Goal: Task Accomplishment & Management: Use online tool/utility

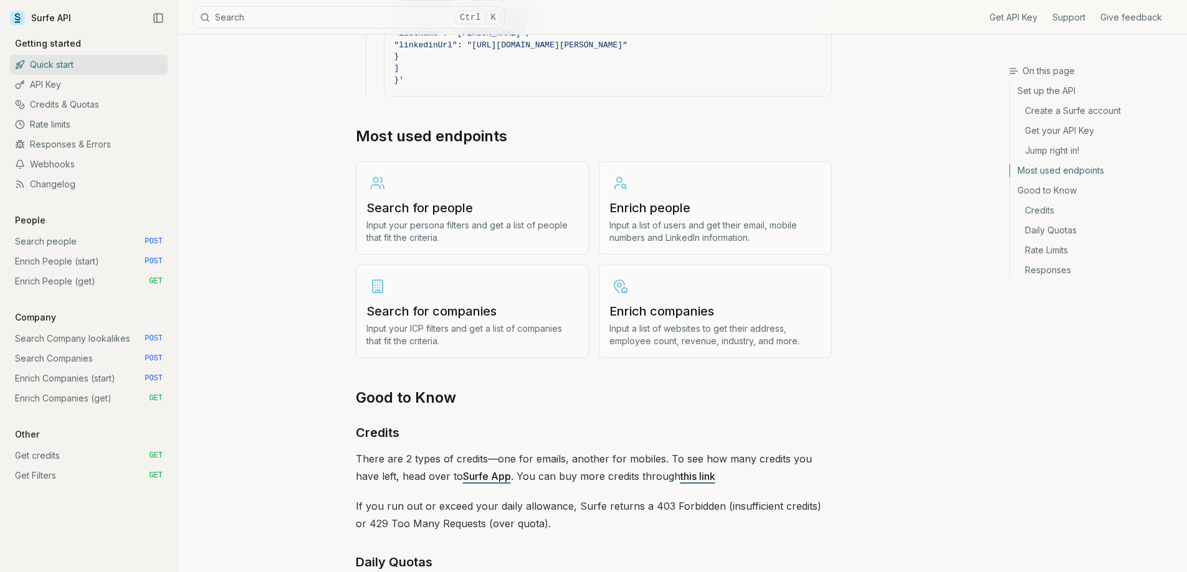
scroll to position [1433, 0]
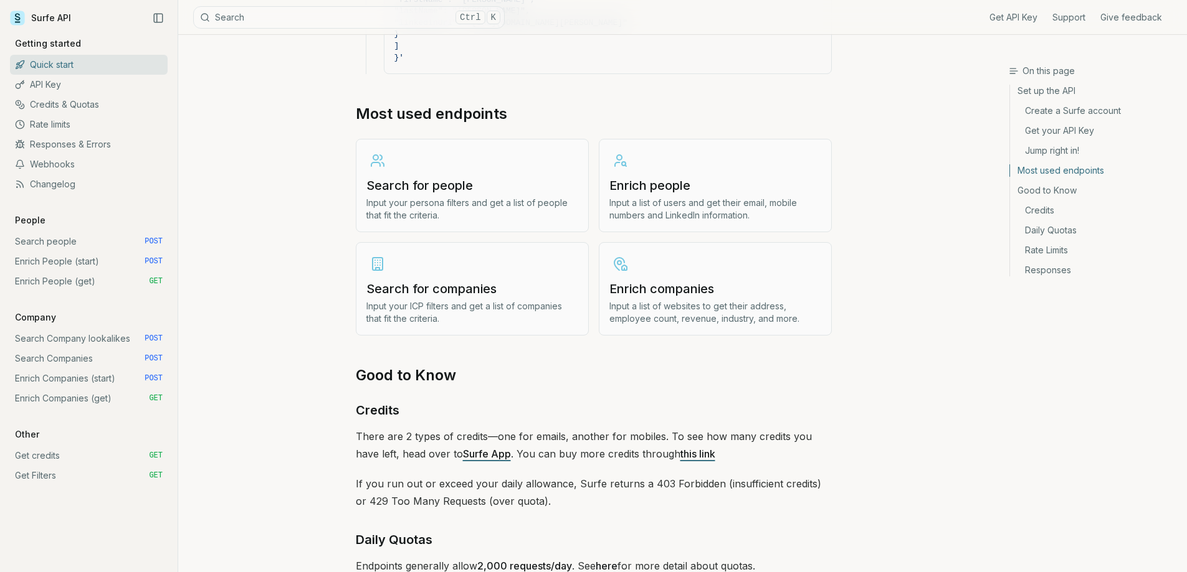
click at [695, 205] on p "Input a list of users and get their email, mobile numbers and LinkedIn informat…" at bounding box center [715, 209] width 212 height 25
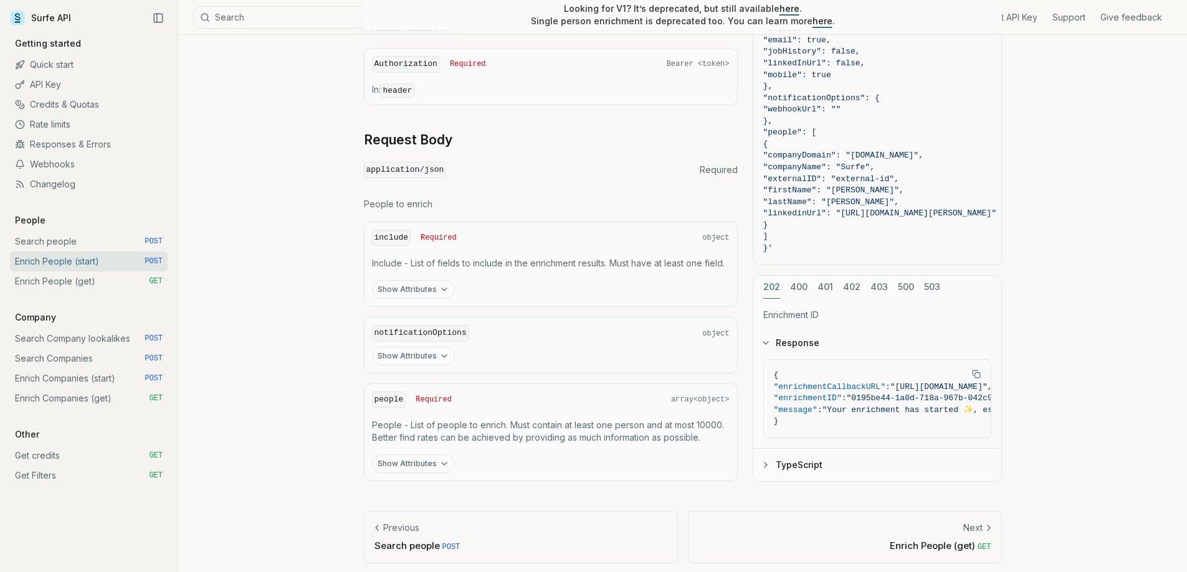
scroll to position [452, 0]
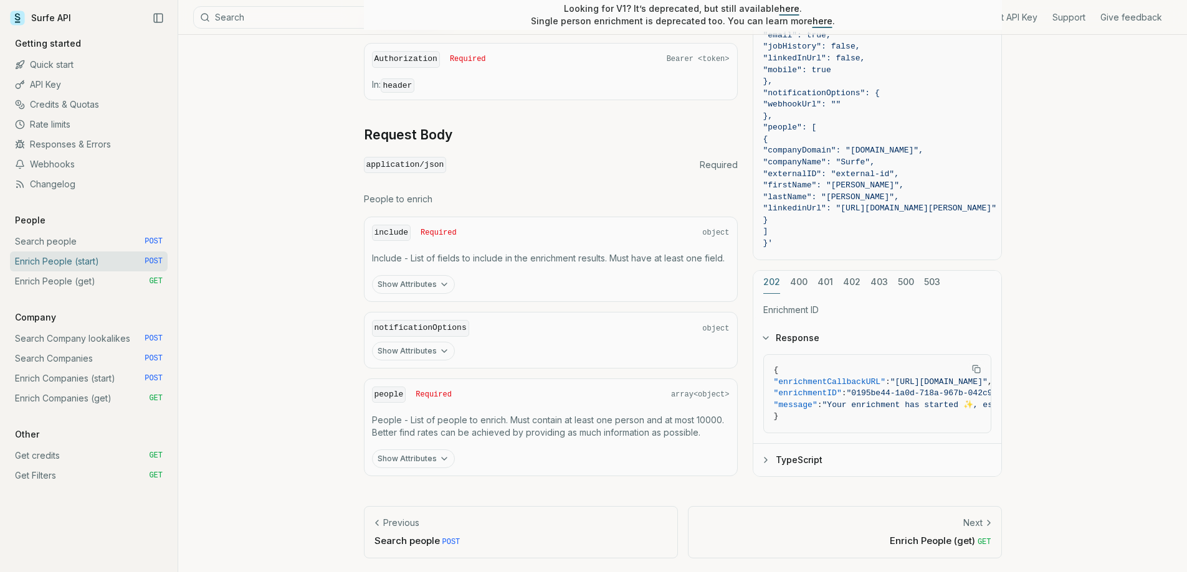
click at [429, 455] on button "Show Attributes" at bounding box center [413, 459] width 83 height 19
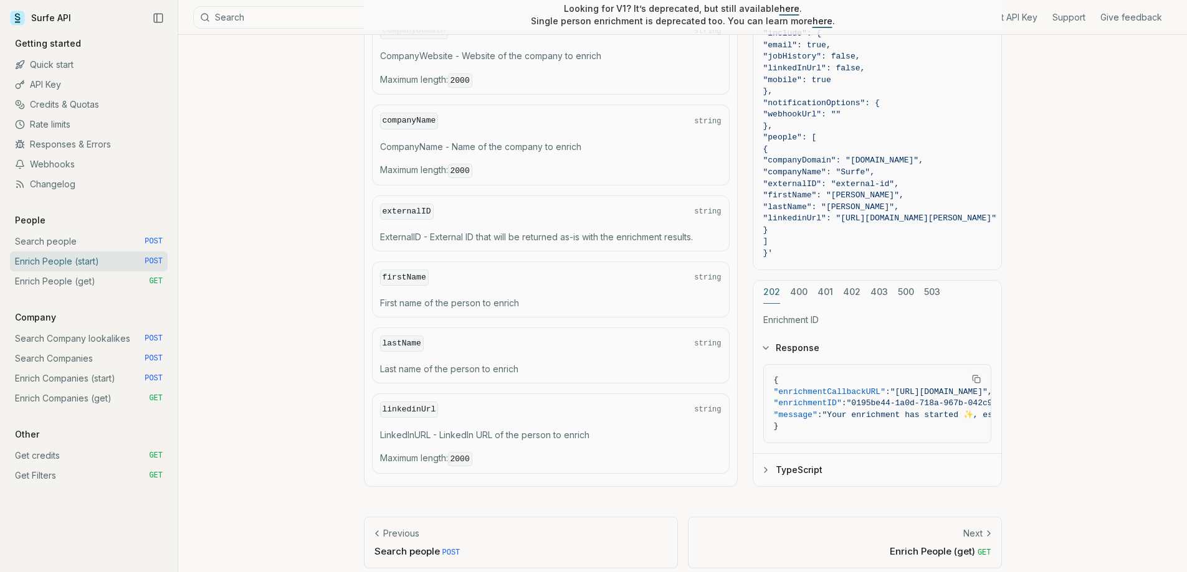
scroll to position [919, 0]
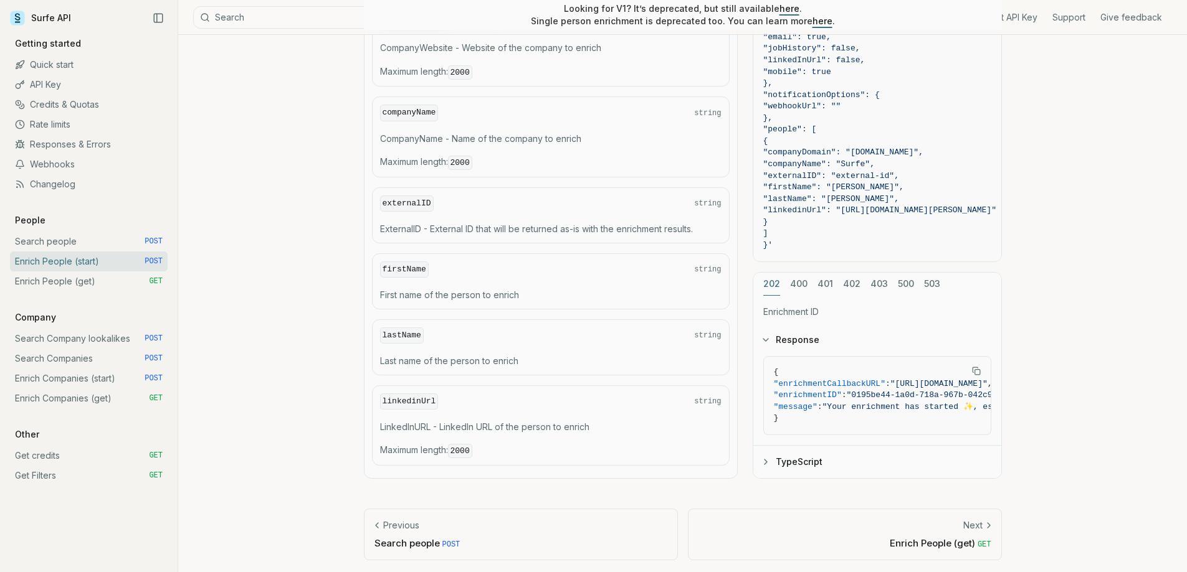
click at [987, 524] on icon at bounding box center [988, 526] width 10 height 10
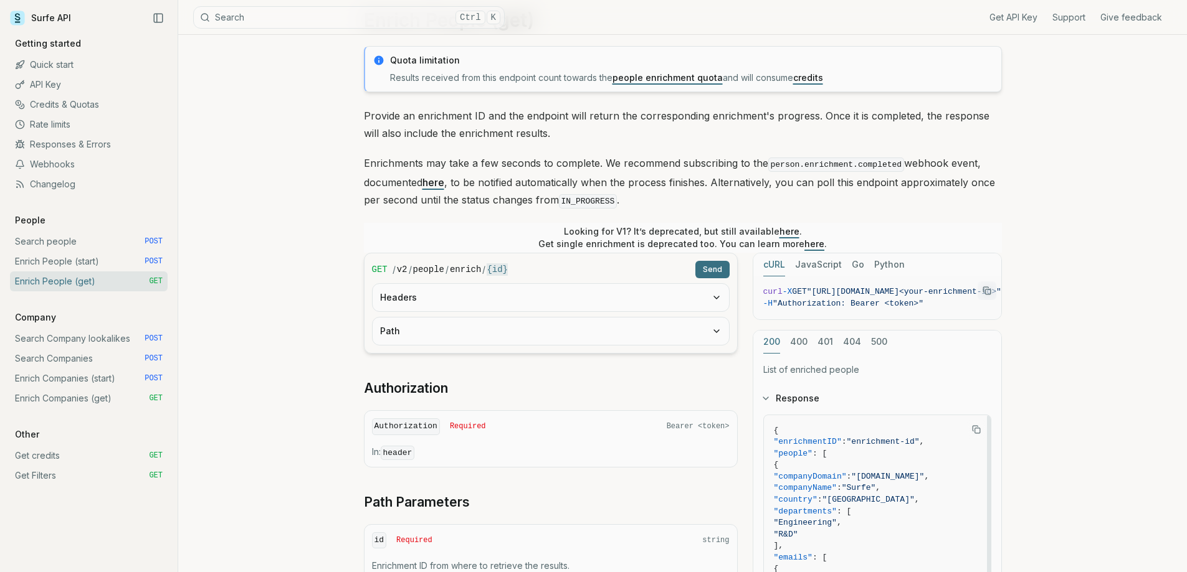
scroll to position [39, 0]
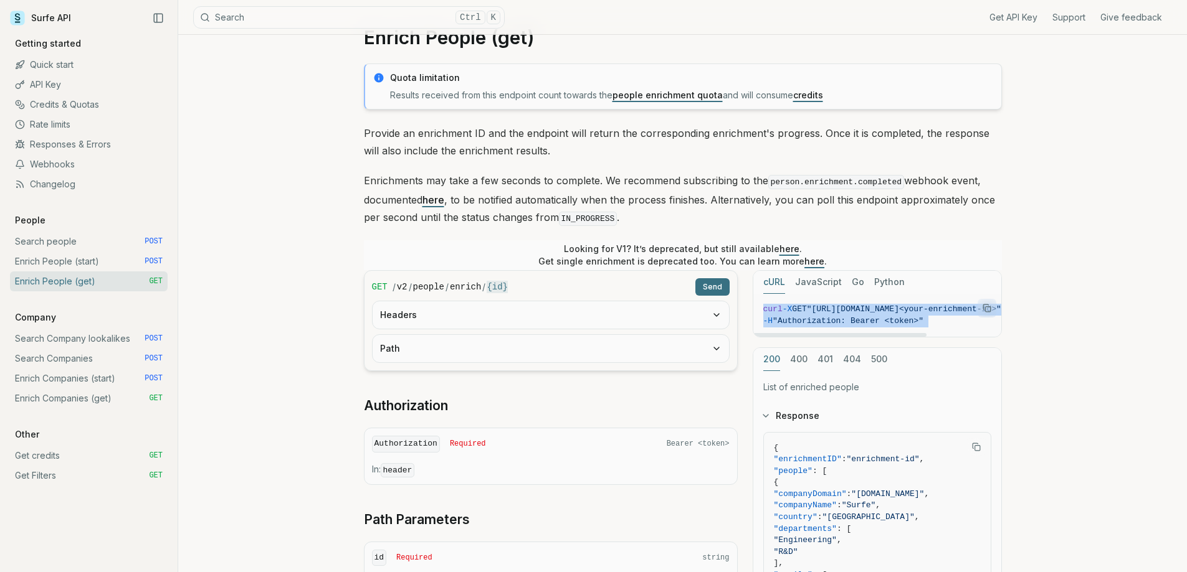
drag, startPoint x: 903, startPoint y: 336, endPoint x: 960, endPoint y: 334, distance: 57.4
click at [960, 334] on div "cURL JavaScript Go Python curl -X GET "[URL][DOMAIN_NAME]<your-enrichment-id>" …" at bounding box center [876, 303] width 249 height 67
drag, startPoint x: 914, startPoint y: 334, endPoint x: 836, endPoint y: 344, distance: 78.5
click at [836, 337] on div at bounding box center [840, 335] width 174 height 4
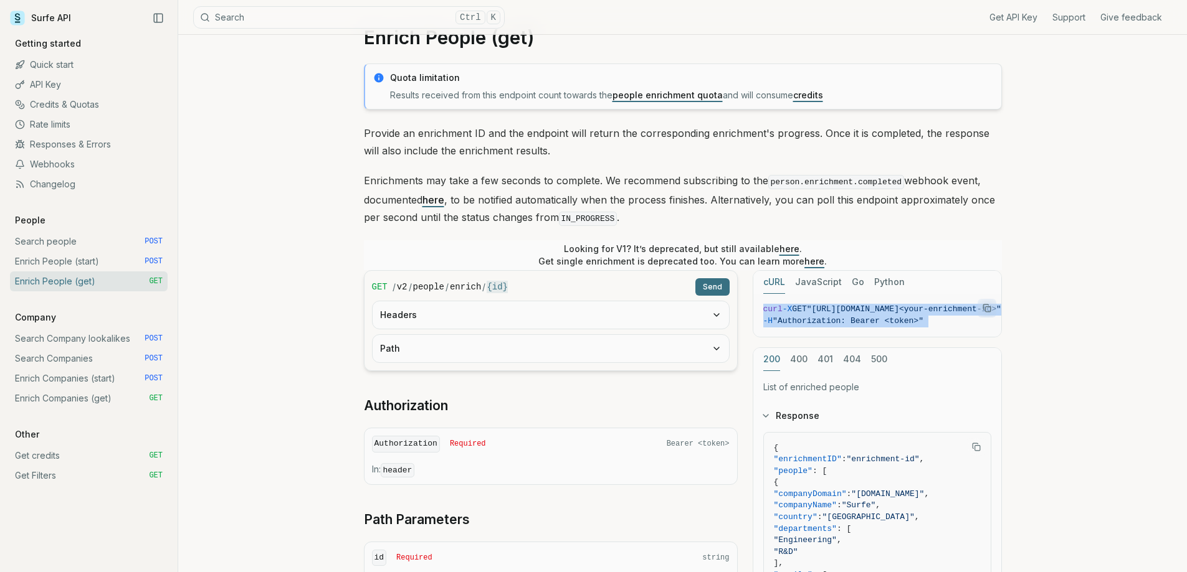
click at [790, 361] on button "400" at bounding box center [798, 359] width 17 height 23
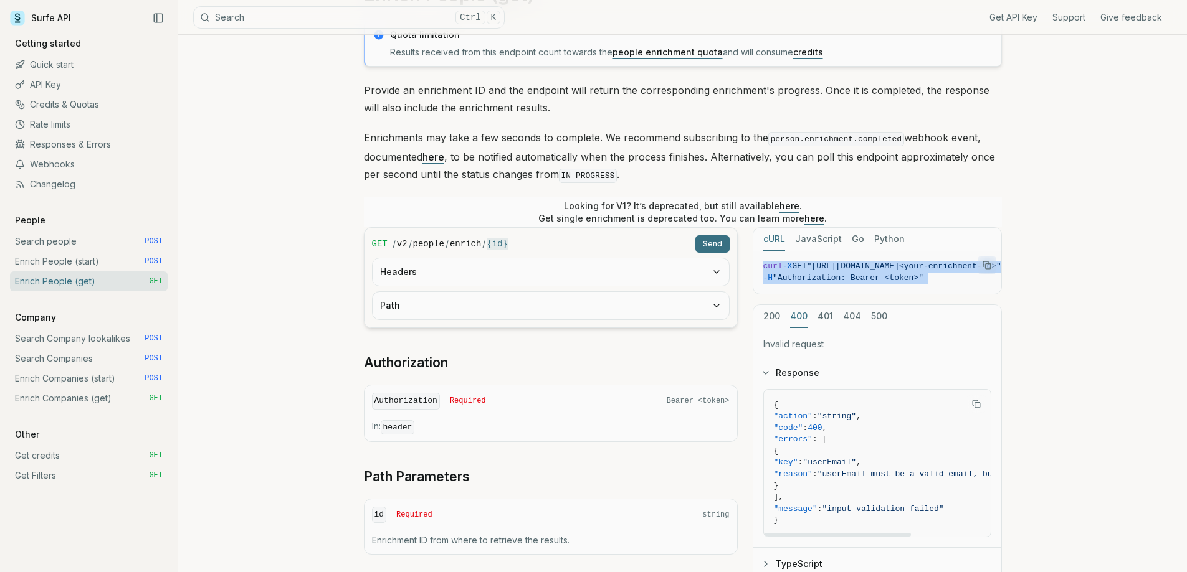
scroll to position [101, 0]
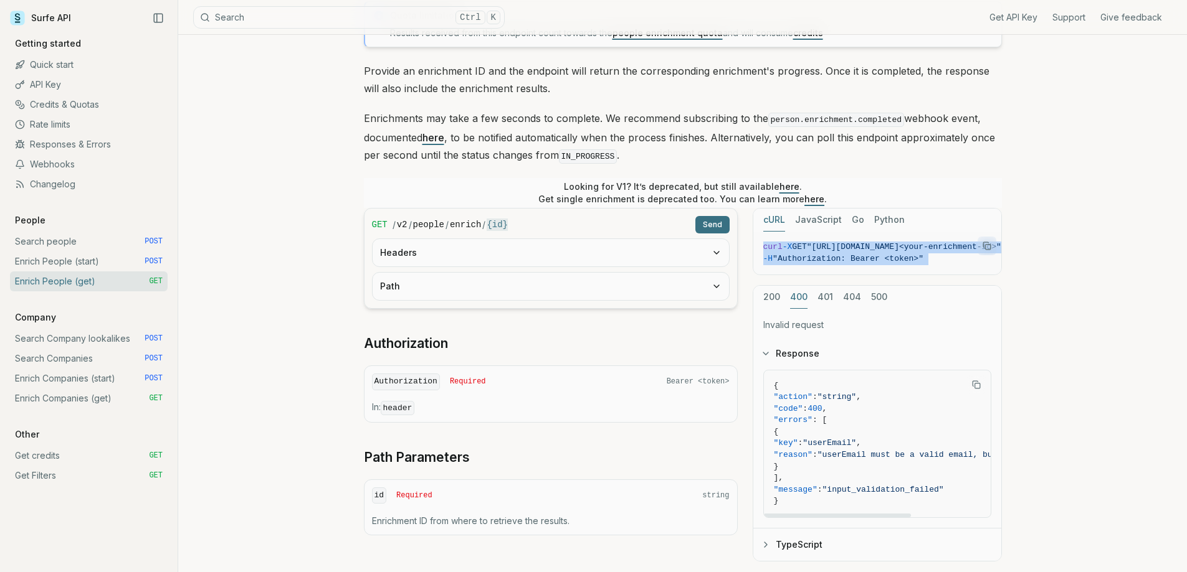
click at [775, 296] on button "200" at bounding box center [771, 297] width 17 height 23
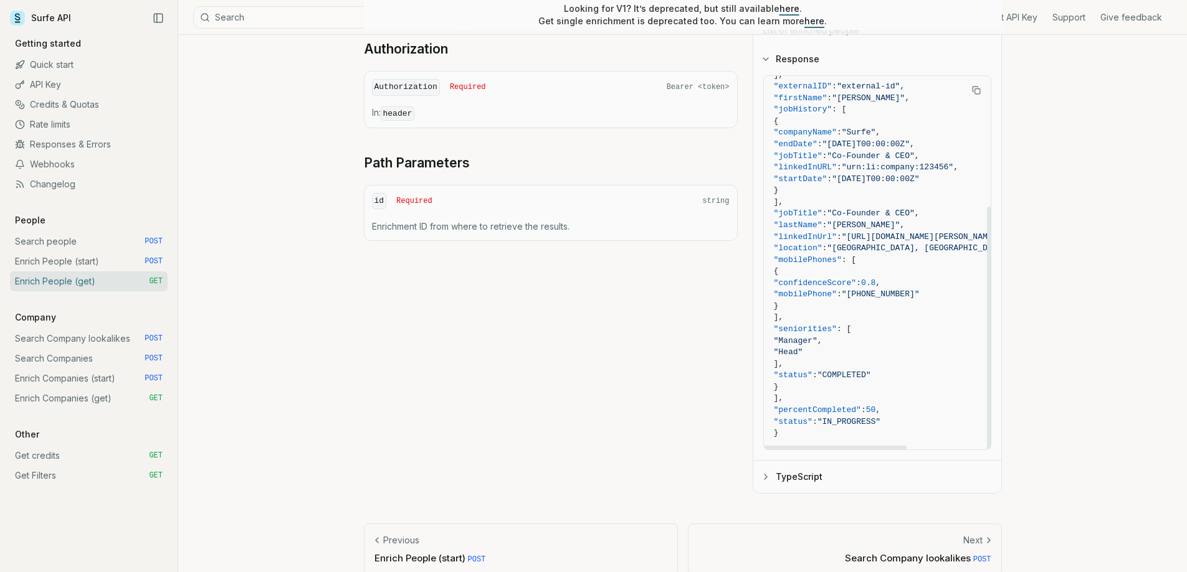
scroll to position [412, 0]
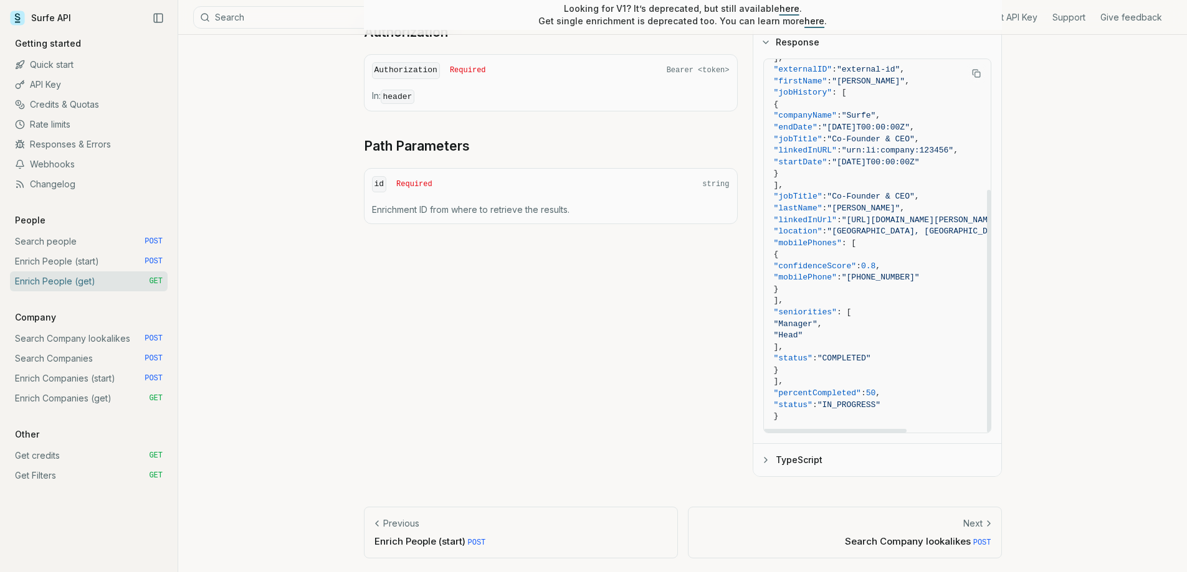
click at [811, 463] on button "TypeScript" at bounding box center [877, 460] width 248 height 32
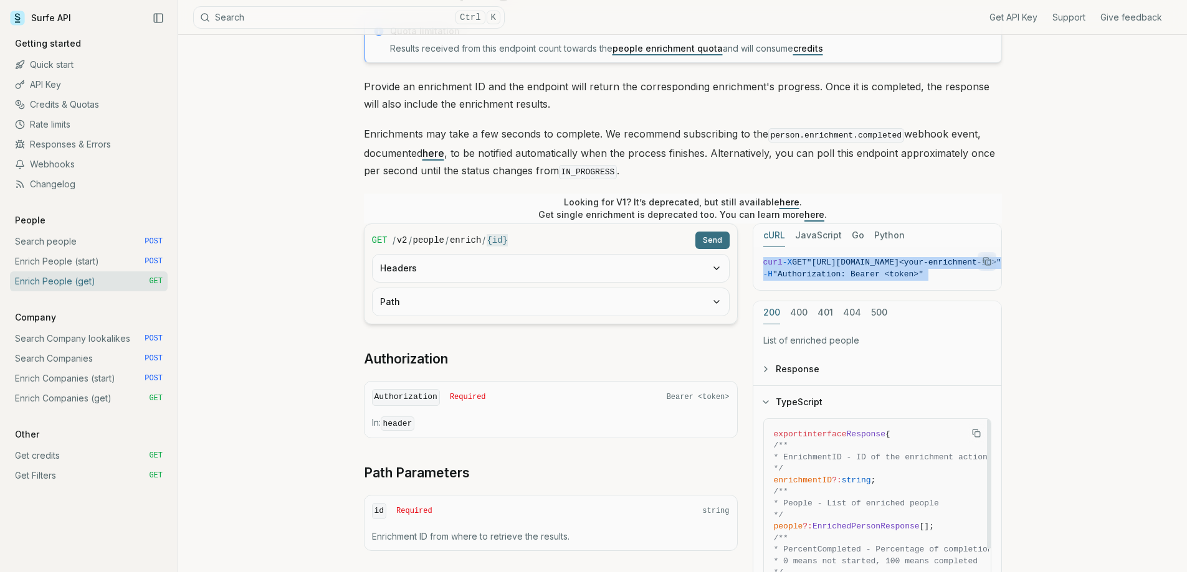
scroll to position [39, 0]
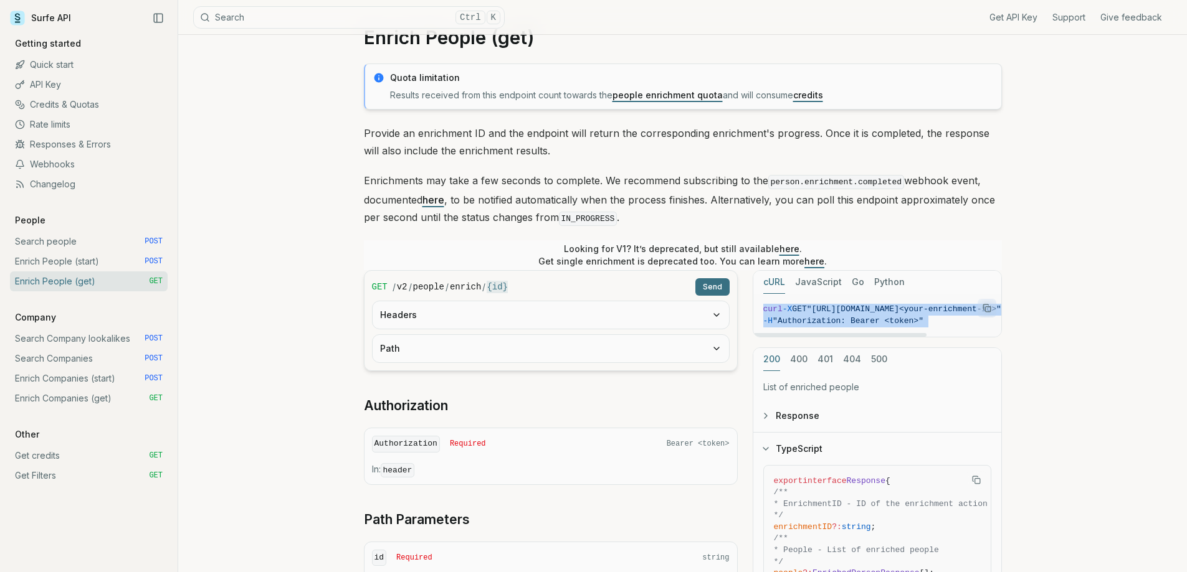
click at [822, 280] on button "JavaScript" at bounding box center [818, 282] width 47 height 23
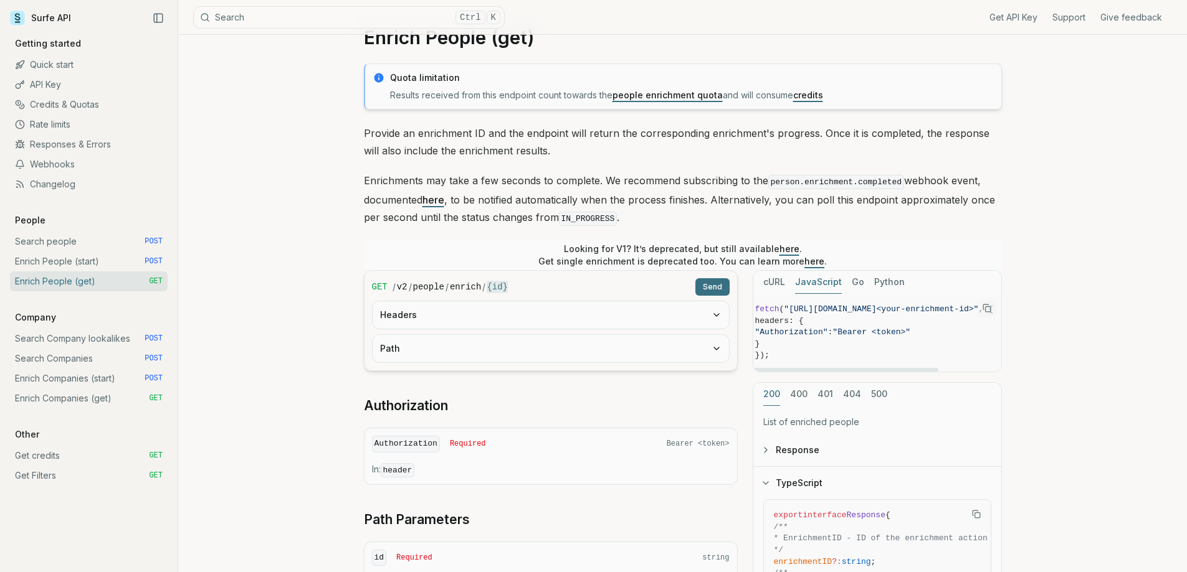
scroll to position [0, 0]
drag, startPoint x: 833, startPoint y: 366, endPoint x: 802, endPoint y: 374, distance: 32.6
click at [802, 372] on div at bounding box center [846, 370] width 186 height 4
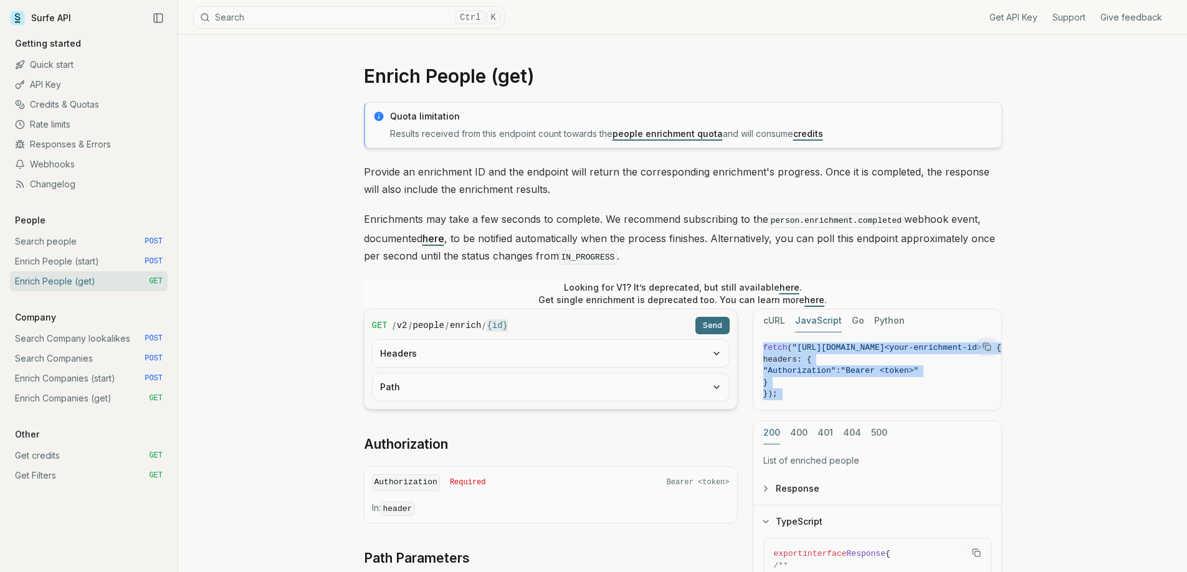
click at [64, 123] on link "Rate limits" at bounding box center [89, 125] width 158 height 20
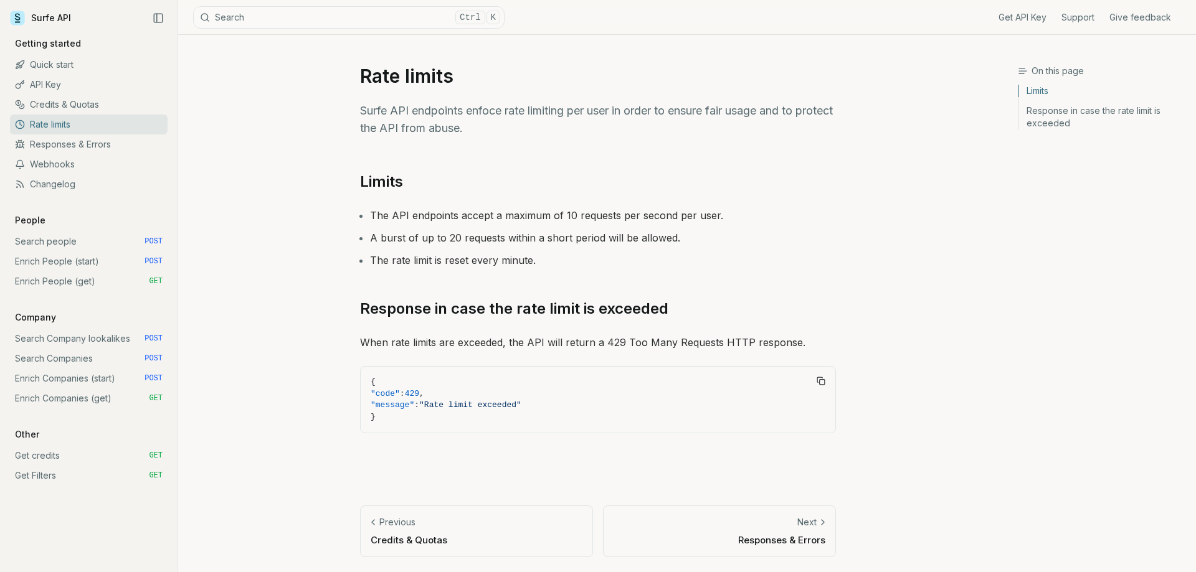
click at [100, 108] on link "Credits & Quotas" at bounding box center [89, 105] width 158 height 20
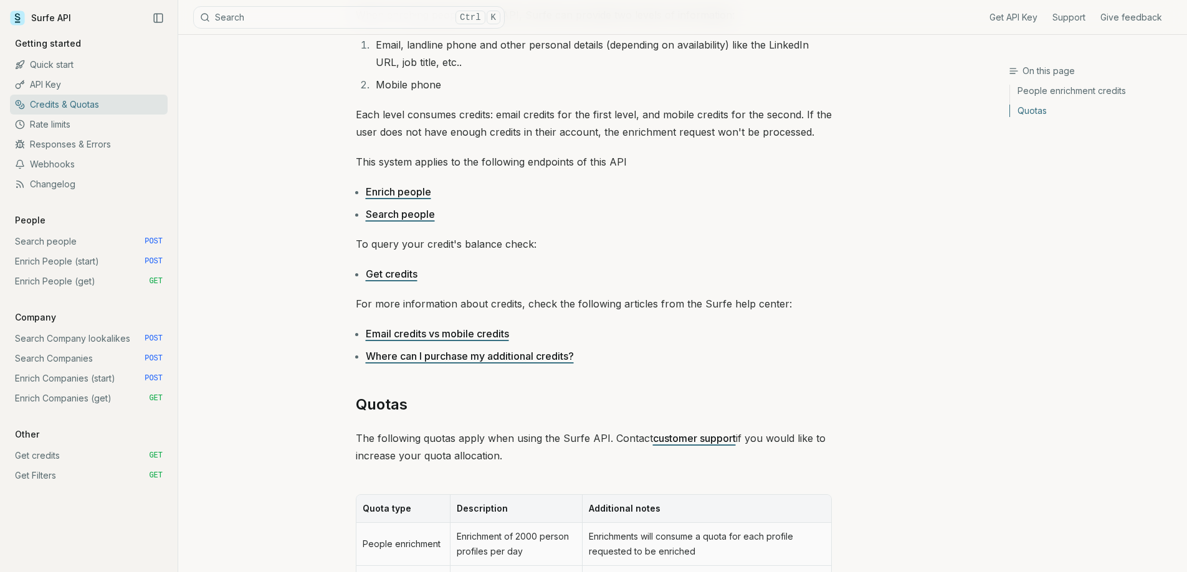
scroll to position [138, 0]
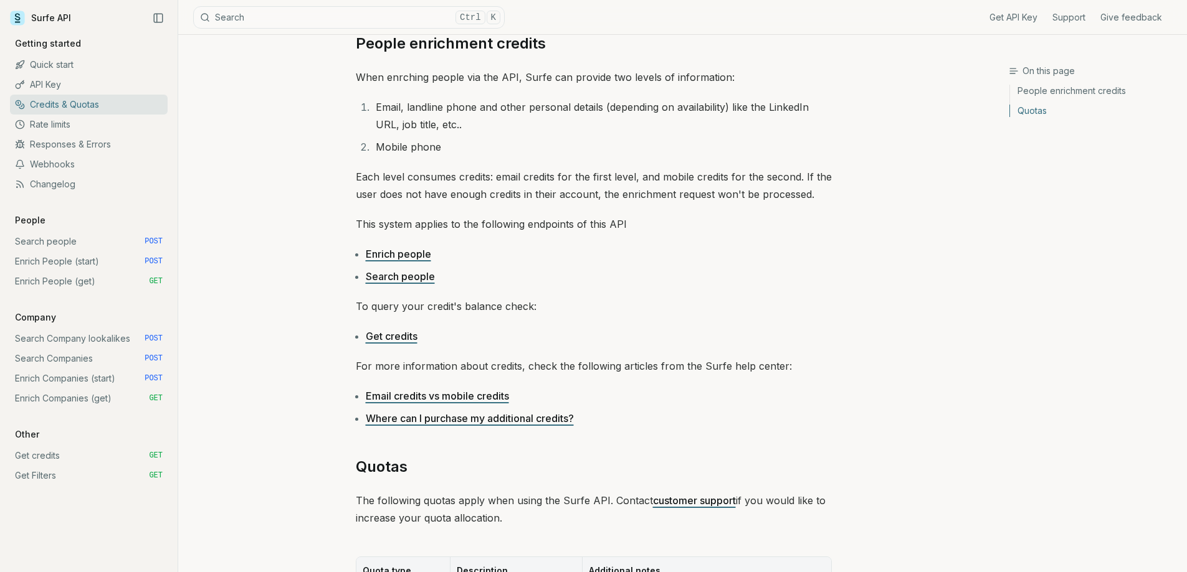
click at [63, 159] on link "Webhooks" at bounding box center [89, 164] width 158 height 20
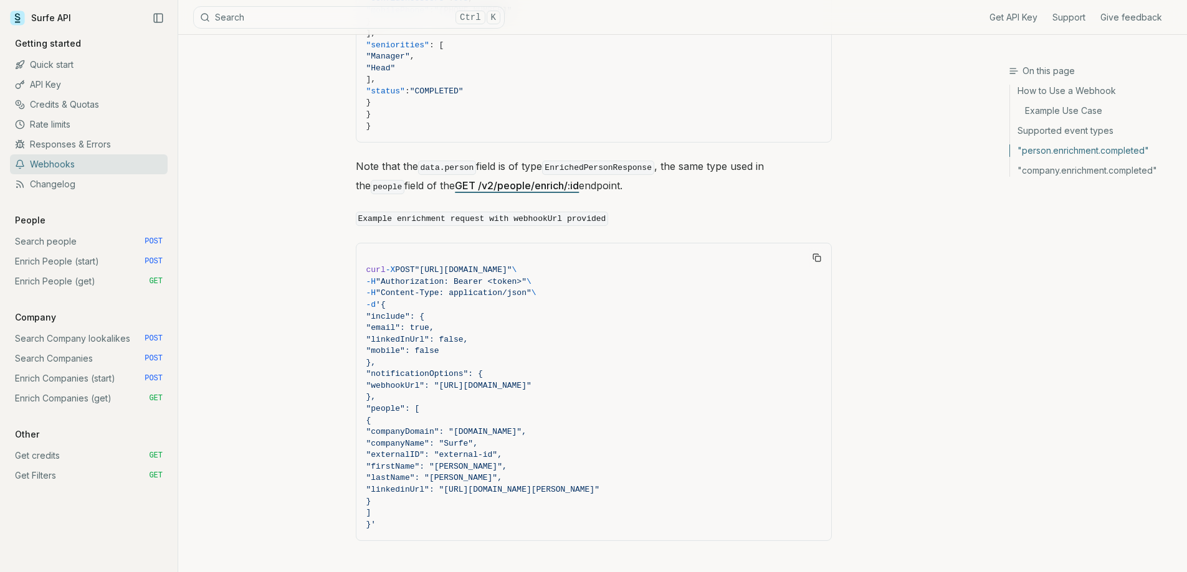
scroll to position [1433, 0]
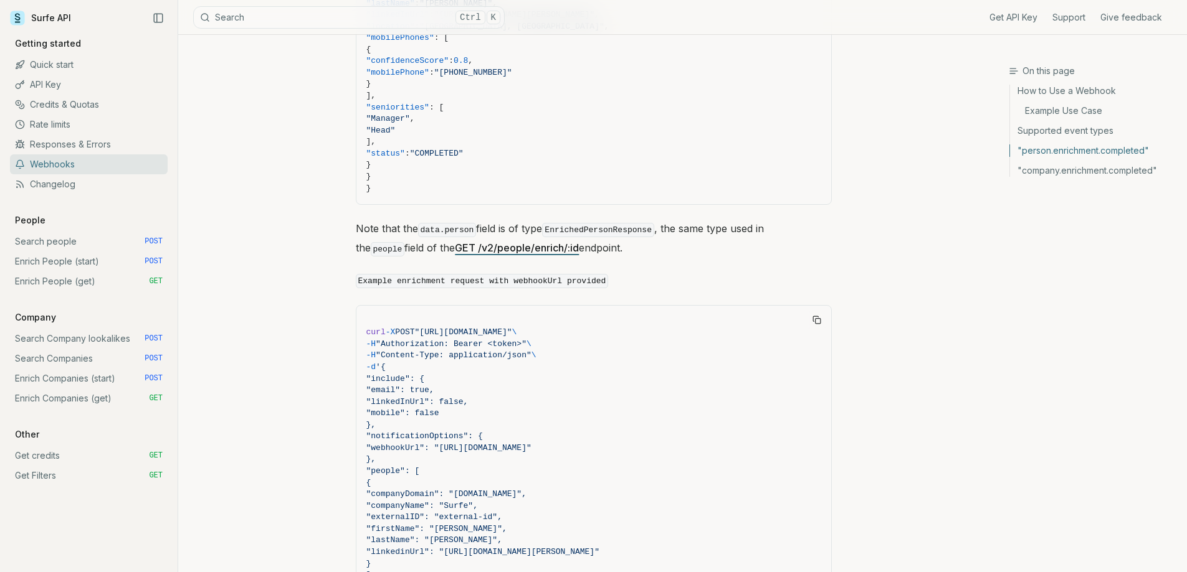
click at [59, 107] on link "Credits & Quotas" at bounding box center [89, 105] width 158 height 20
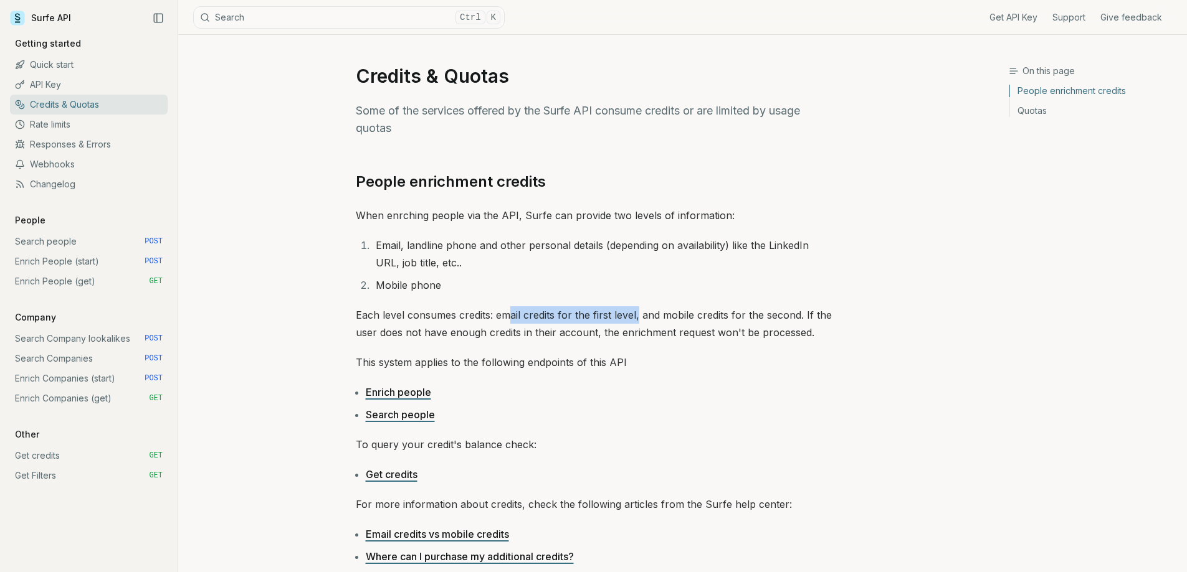
drag, startPoint x: 506, startPoint y: 316, endPoint x: 637, endPoint y: 316, distance: 130.8
click at [637, 316] on p "Each level consumes credits: email credits for the first level, and mobile cred…" at bounding box center [594, 323] width 476 height 35
click at [55, 82] on link "API Key" at bounding box center [89, 85] width 158 height 20
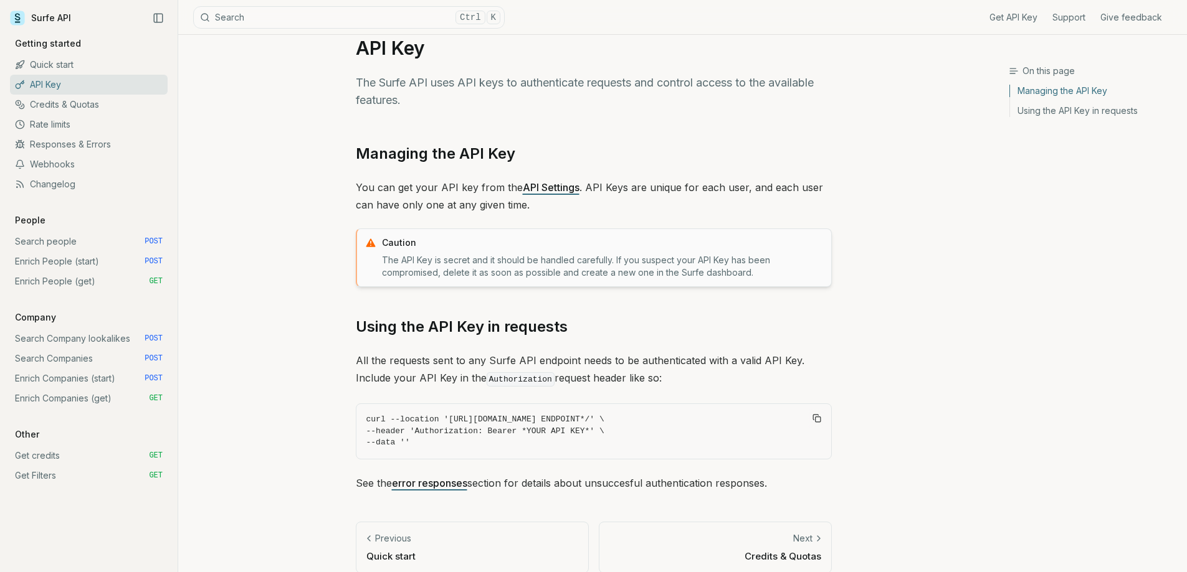
scroll to position [44, 0]
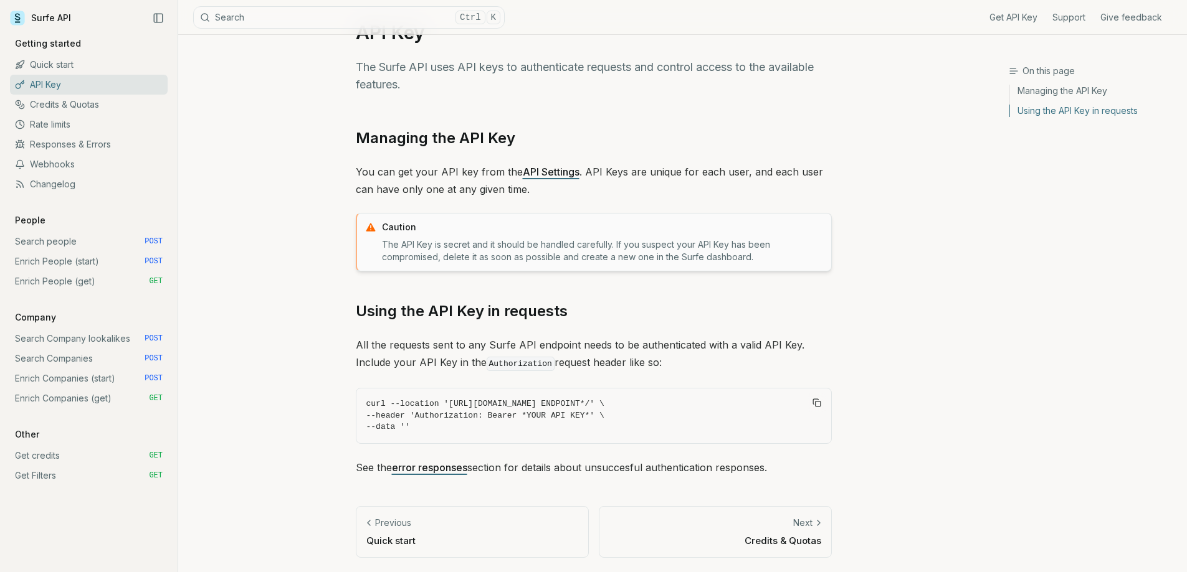
click at [82, 276] on link "Enrich People (get) GET" at bounding box center [89, 282] width 158 height 20
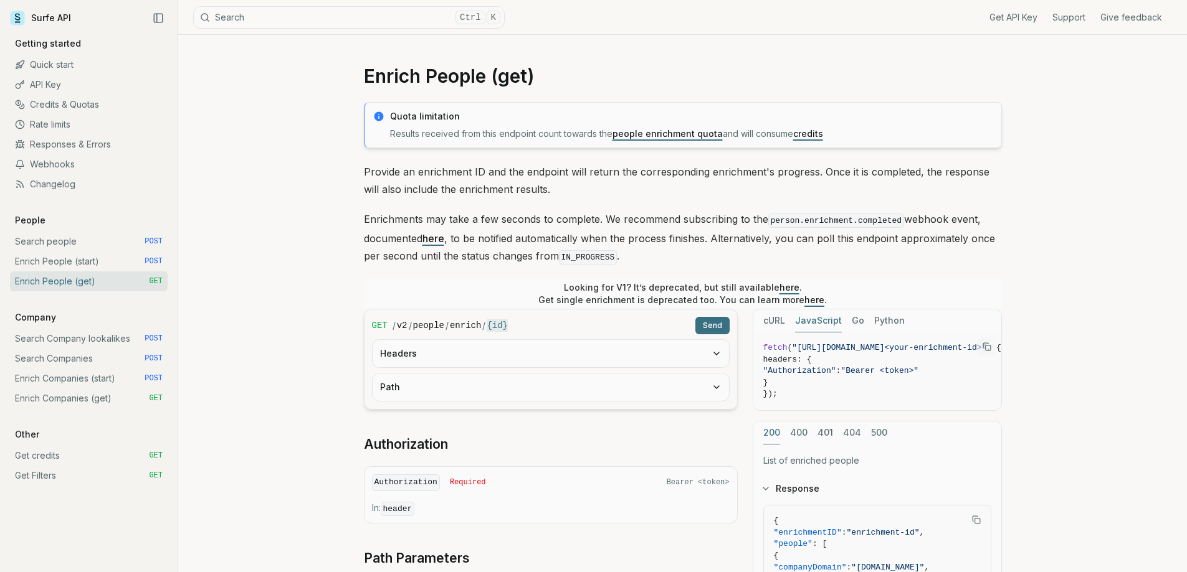
click at [525, 351] on button "Headers" at bounding box center [550, 353] width 356 height 27
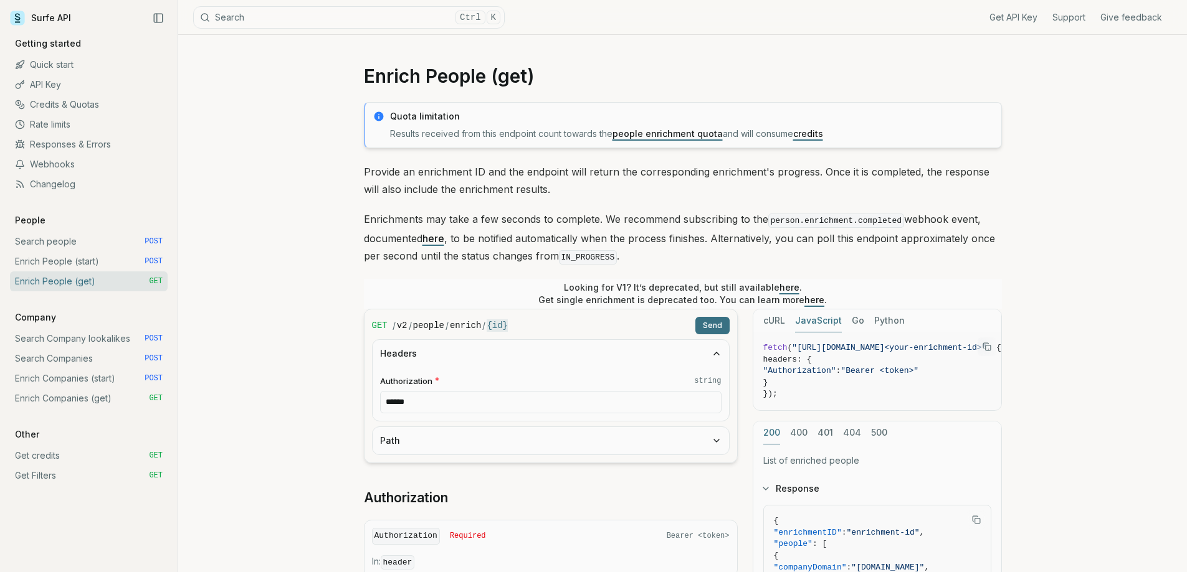
click at [536, 438] on button "Path" at bounding box center [550, 440] width 356 height 27
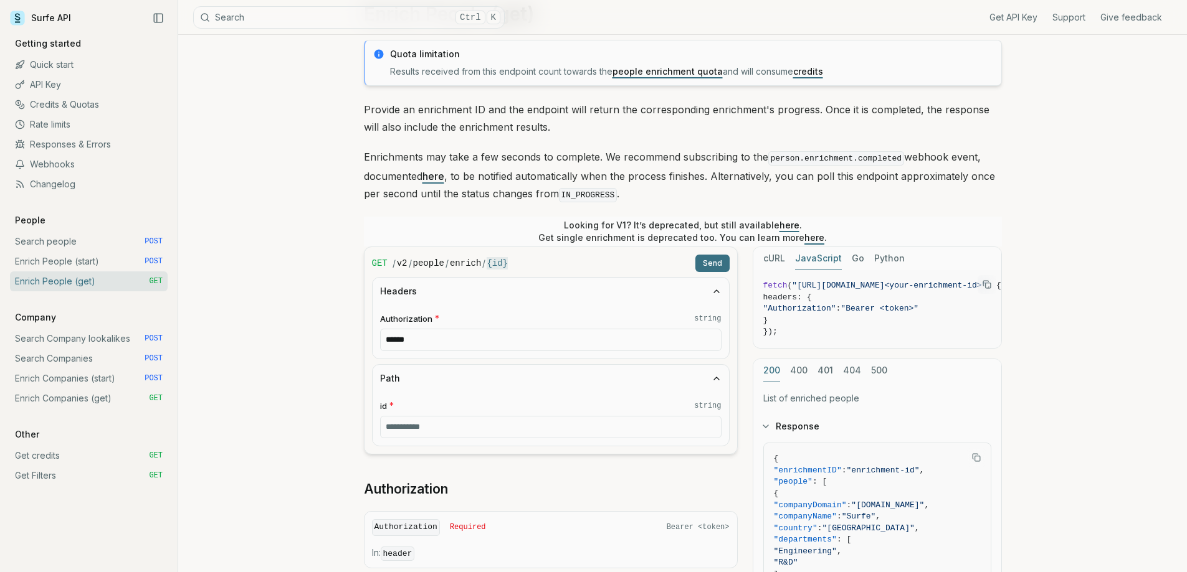
scroll to position [125, 0]
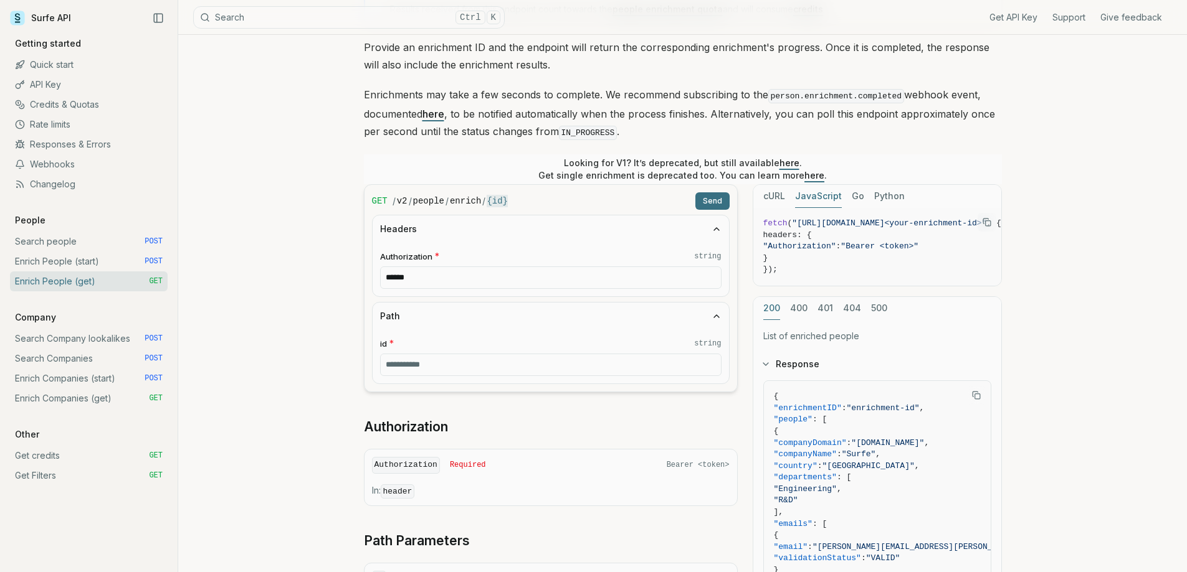
click at [84, 260] on link "Enrich People (start) POST" at bounding box center [89, 262] width 158 height 20
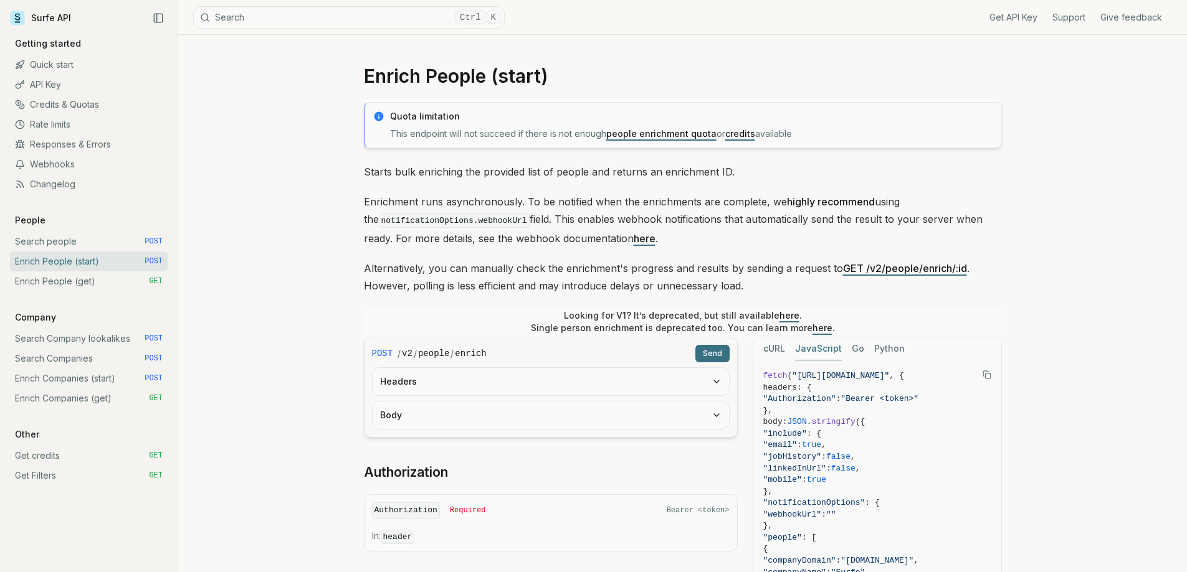
click at [684, 387] on button "Headers" at bounding box center [550, 381] width 356 height 27
click at [651, 479] on button "Body" at bounding box center [550, 468] width 356 height 27
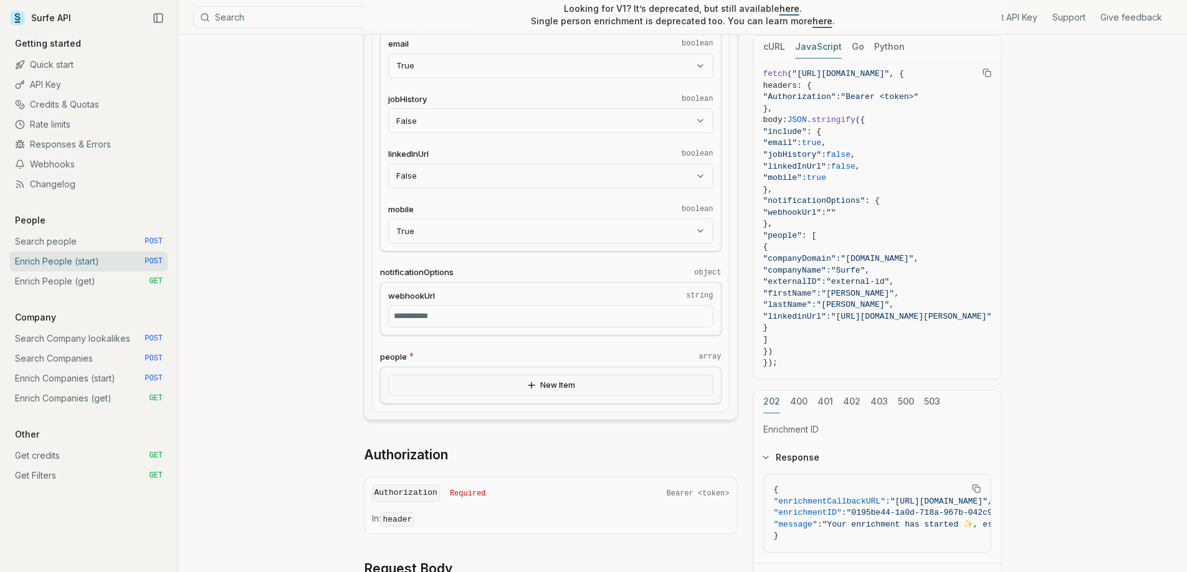
scroll to position [498, 0]
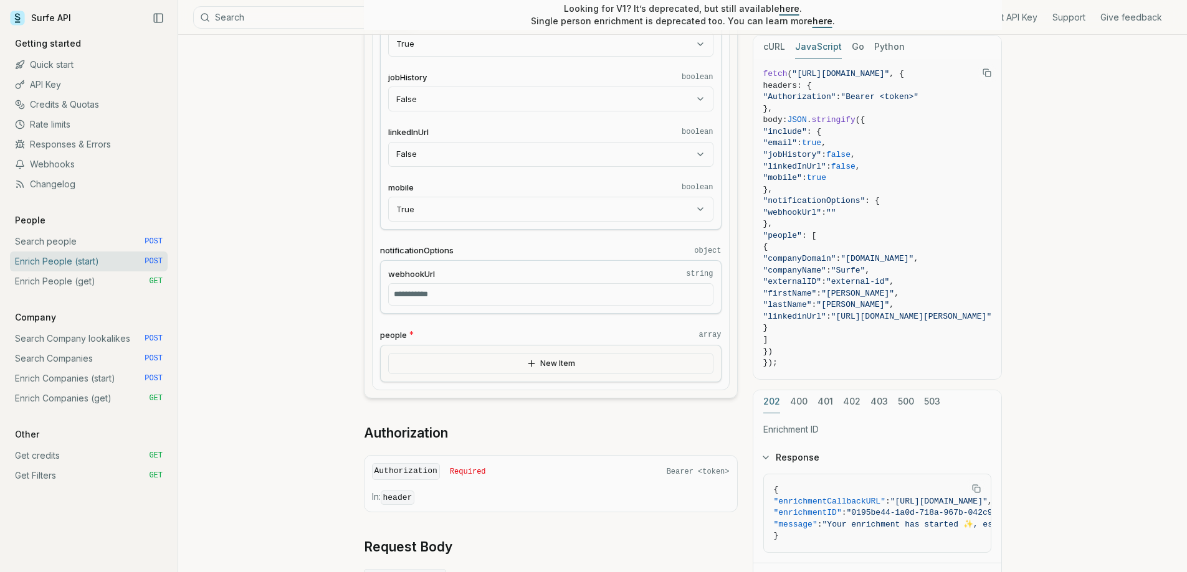
click at [593, 360] on button "New Item" at bounding box center [550, 363] width 325 height 21
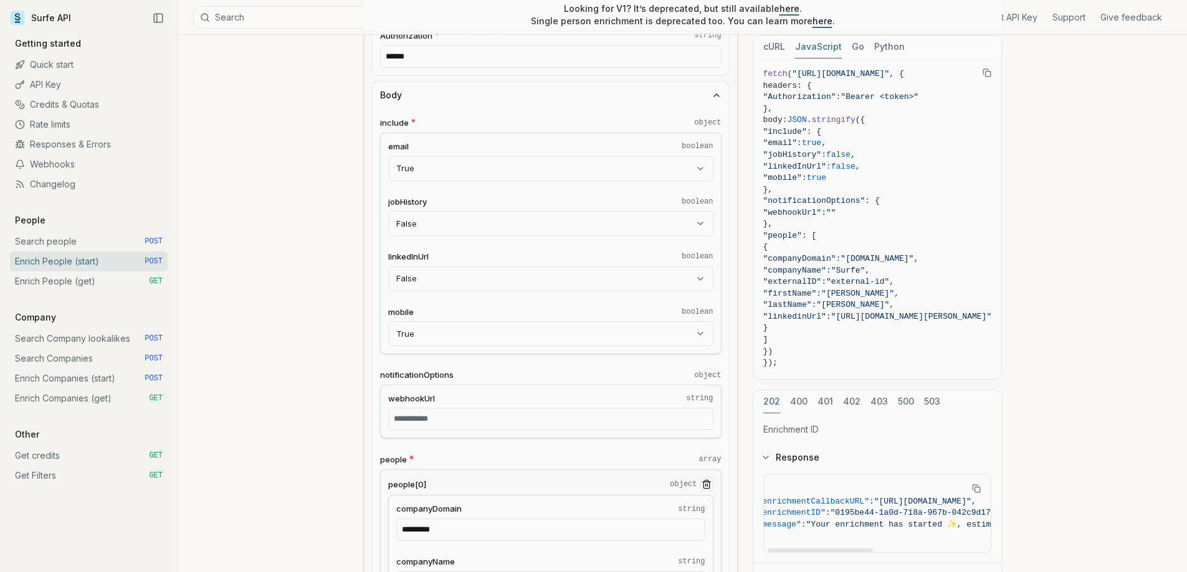
scroll to position [0, 8]
click at [832, 552] on div at bounding box center [819, 551] width 105 height 4
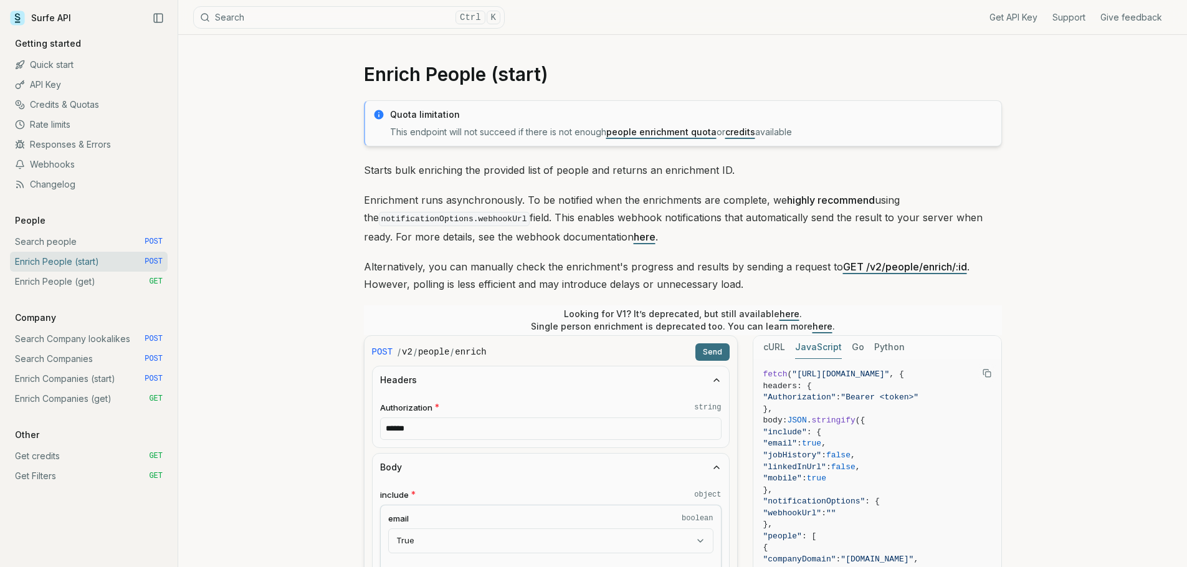
scroll to position [0, 0]
click at [71, 67] on link "Quick start" at bounding box center [89, 65] width 158 height 20
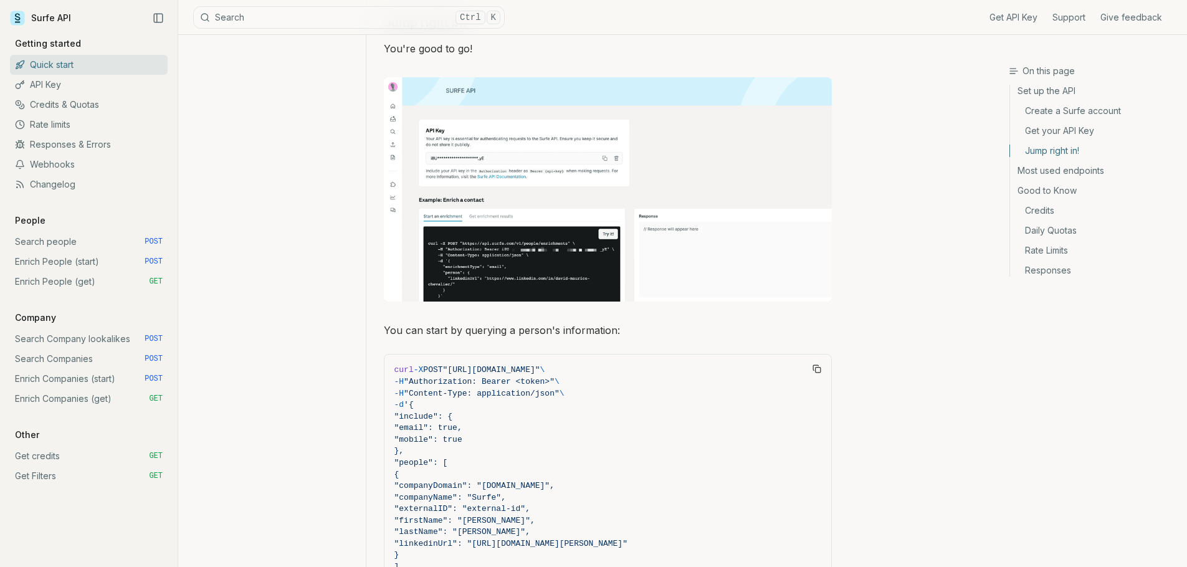
scroll to position [934, 0]
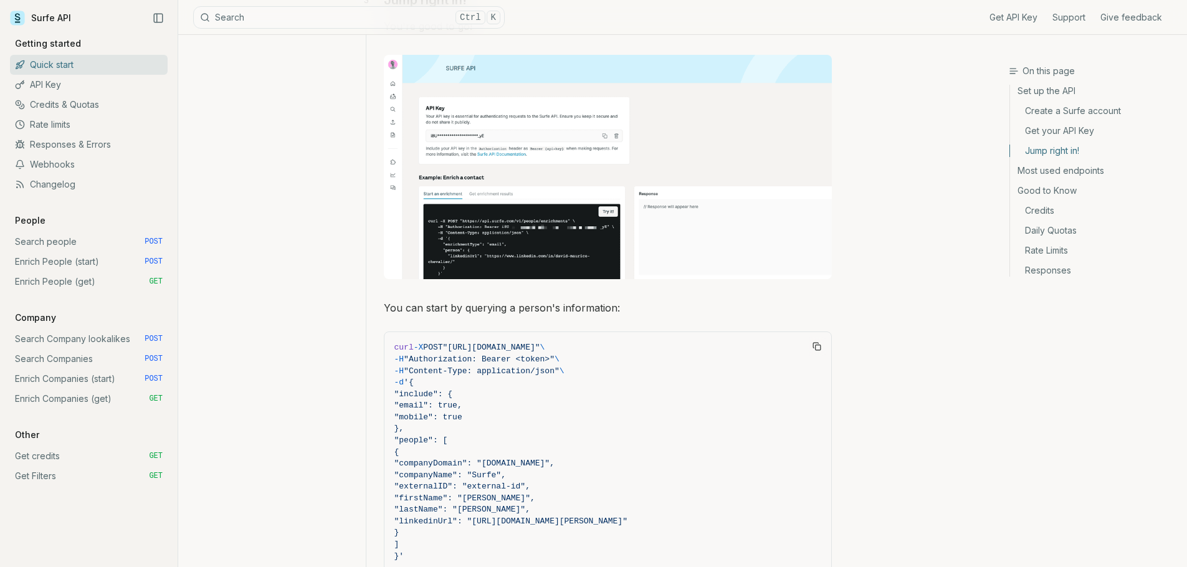
click at [157, 264] on span "POST" at bounding box center [154, 262] width 18 height 10
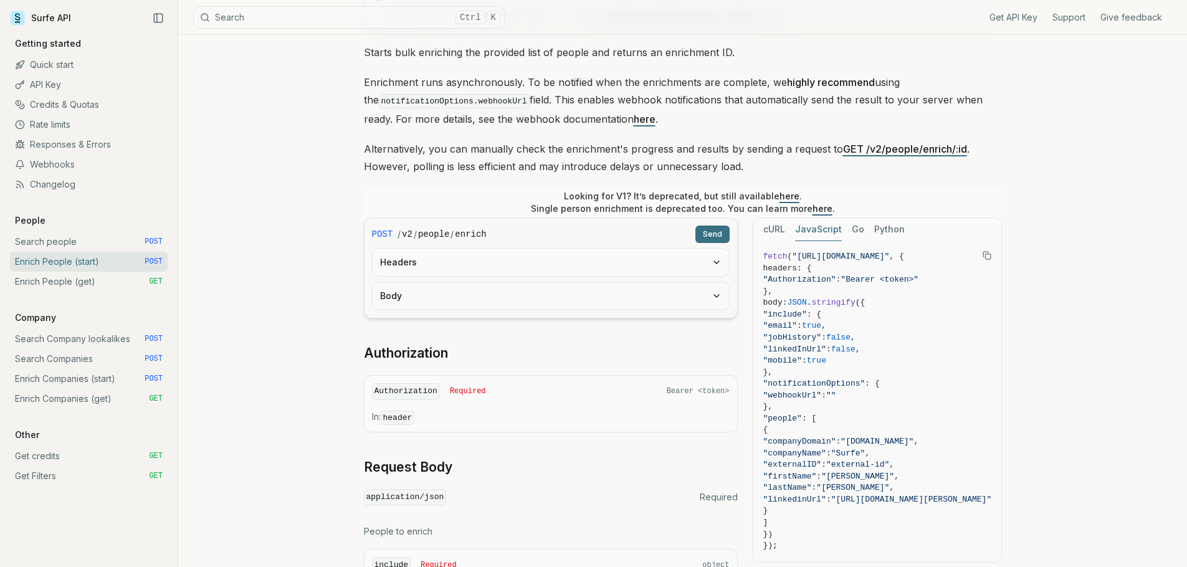
scroll to position [125, 0]
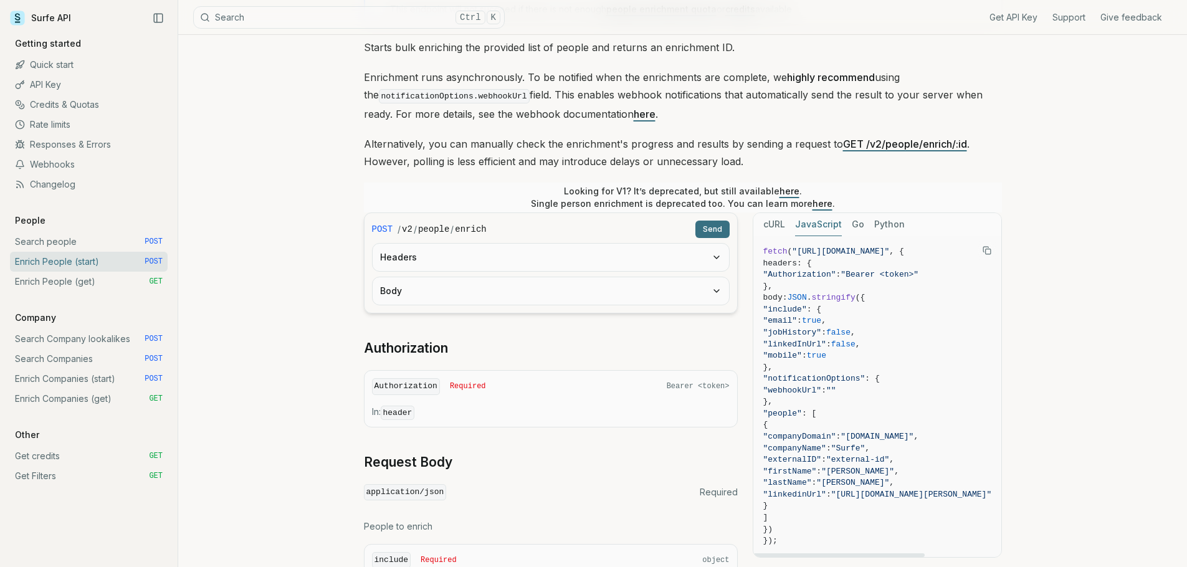
drag, startPoint x: 833, startPoint y: 249, endPoint x: 964, endPoint y: 247, distance: 130.2
click at [889, 247] on span ""[URL][DOMAIN_NAME]"" at bounding box center [840, 251] width 97 height 9
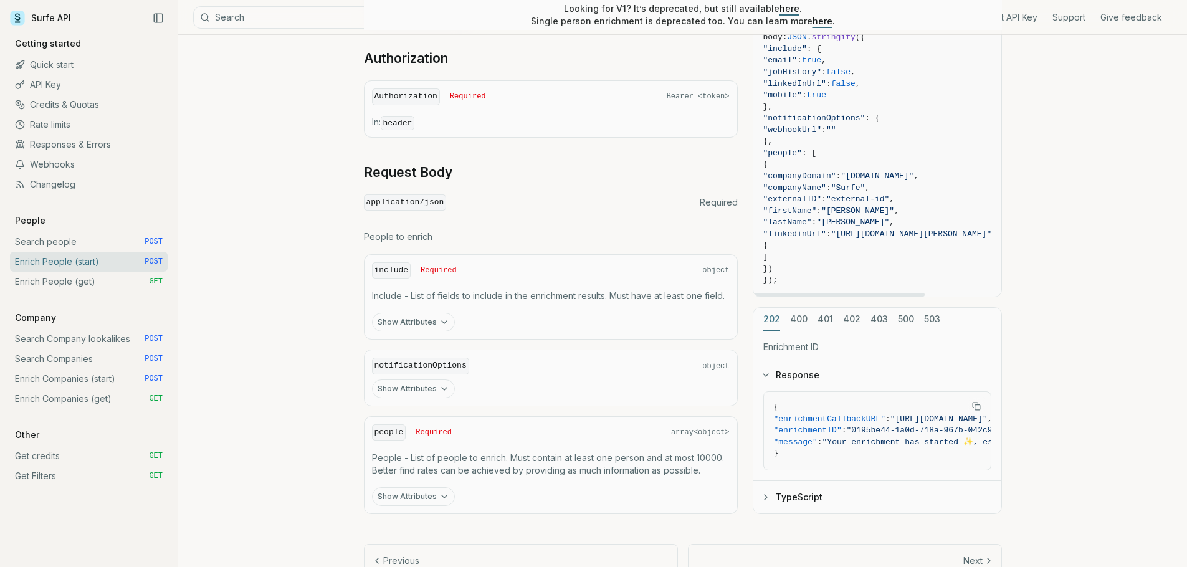
scroll to position [436, 0]
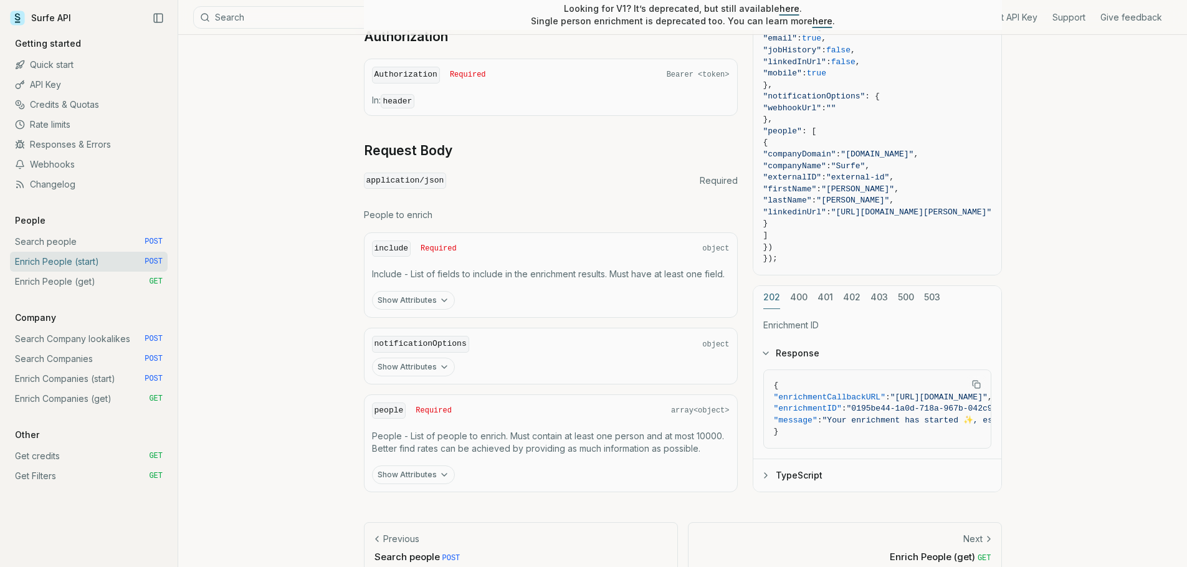
drag, startPoint x: 853, startPoint y: 449, endPoint x: 896, endPoint y: 449, distance: 42.4
click at [896, 449] on div "{ "enrichmentCallbackURL" : "[URL][DOMAIN_NAME]" , "enrichmentID" : "0195be44-1…" at bounding box center [877, 414] width 248 height 89
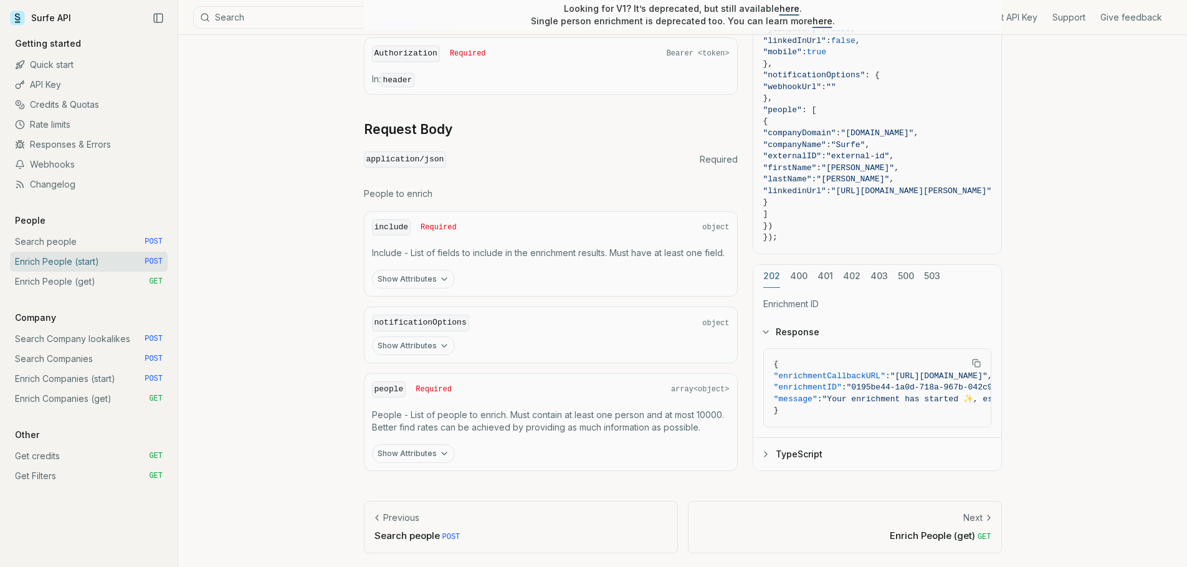
click at [128, 277] on link "Enrich People (get) GET" at bounding box center [89, 282] width 158 height 20
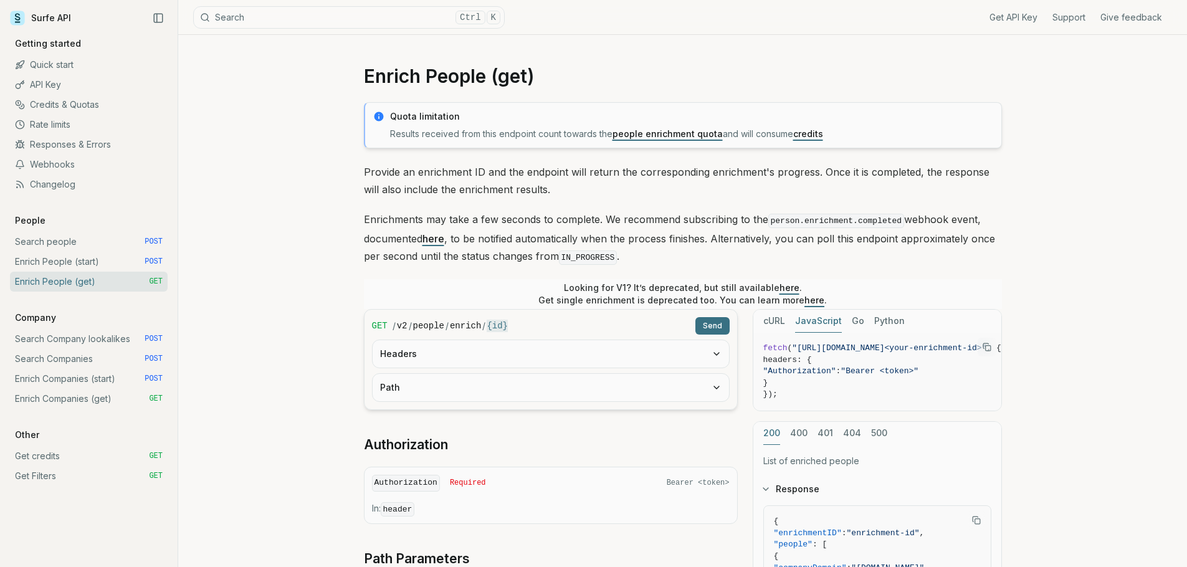
click at [69, 64] on link "Quick start" at bounding box center [89, 65] width 158 height 20
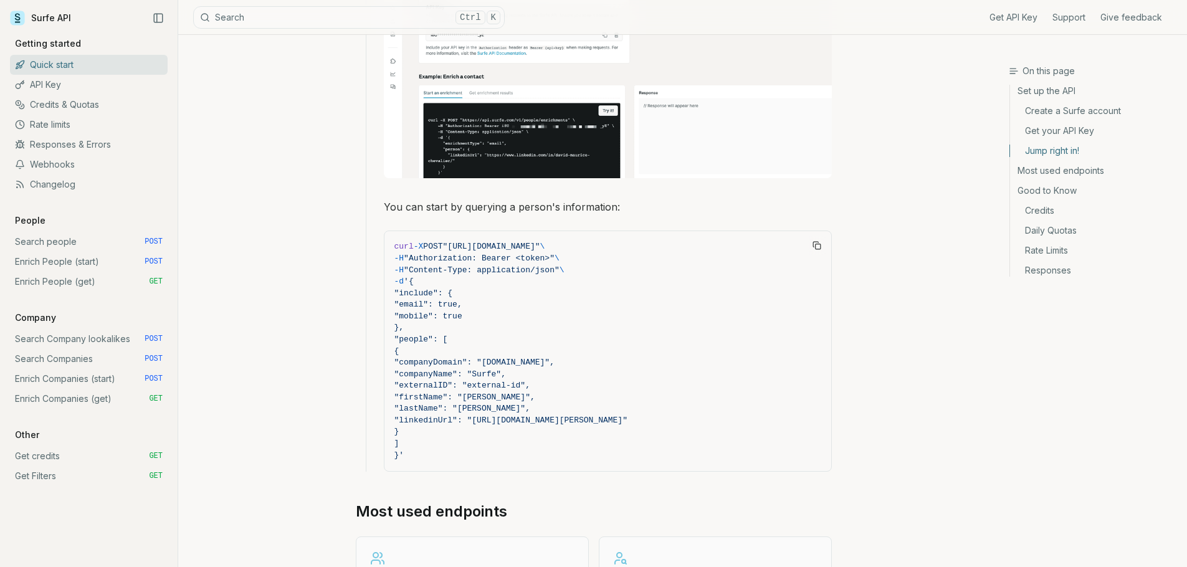
scroll to position [1059, 0]
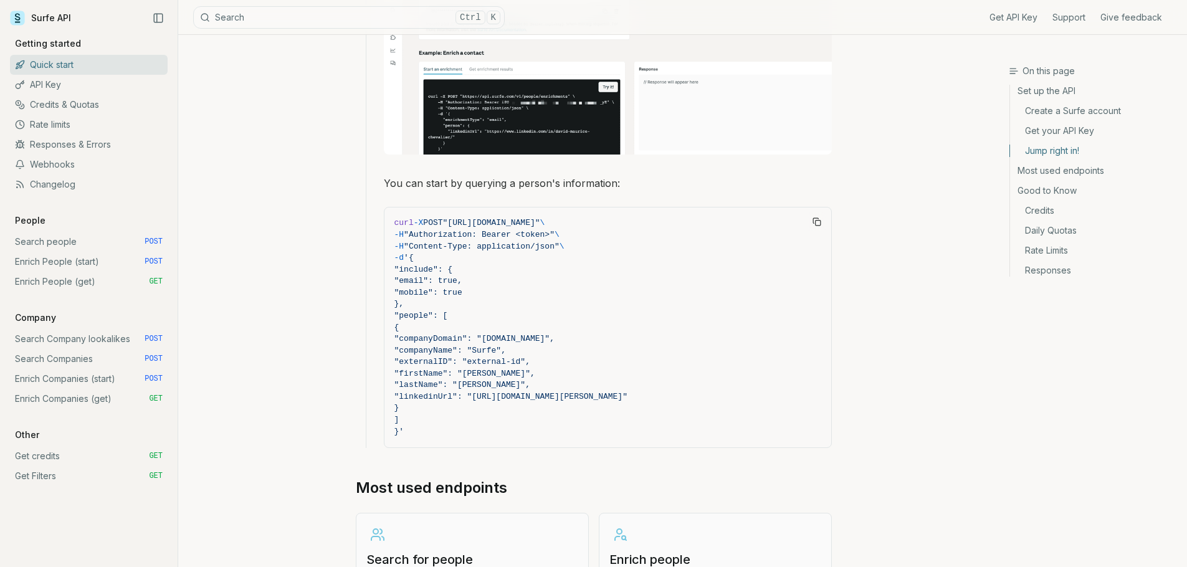
click at [78, 280] on link "Enrich People (get) GET" at bounding box center [89, 282] width 158 height 20
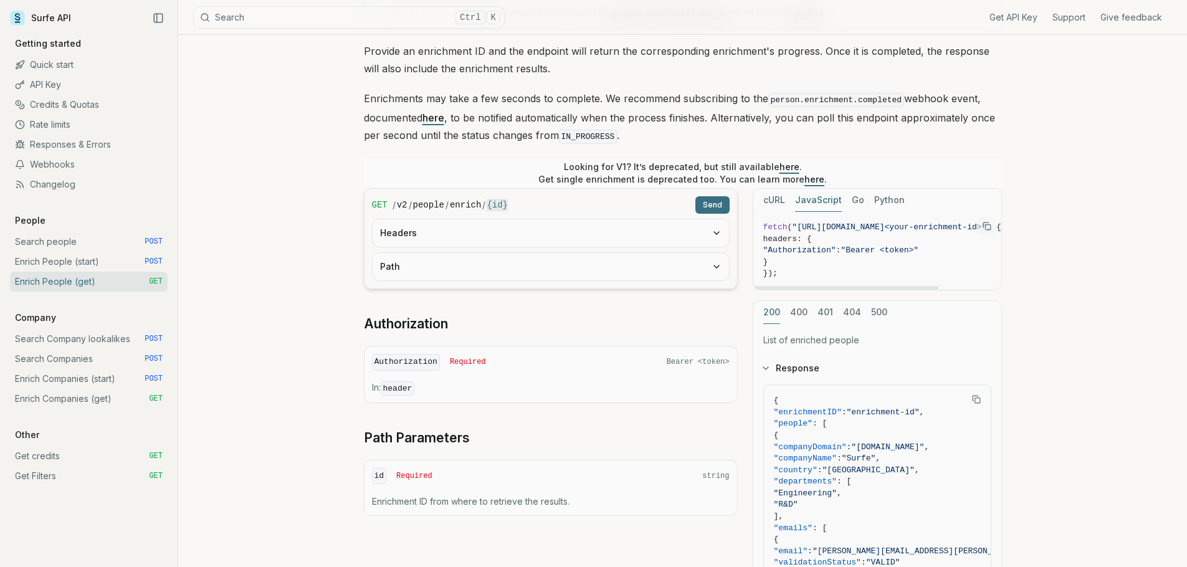
scroll to position [125, 0]
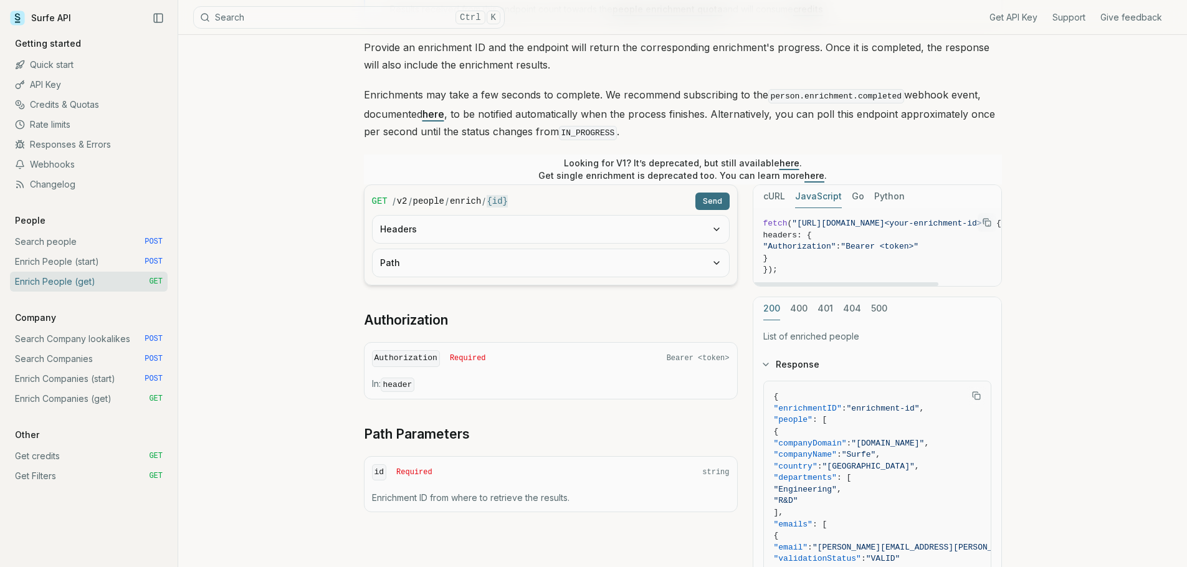
click at [571, 232] on button "Headers" at bounding box center [550, 229] width 356 height 27
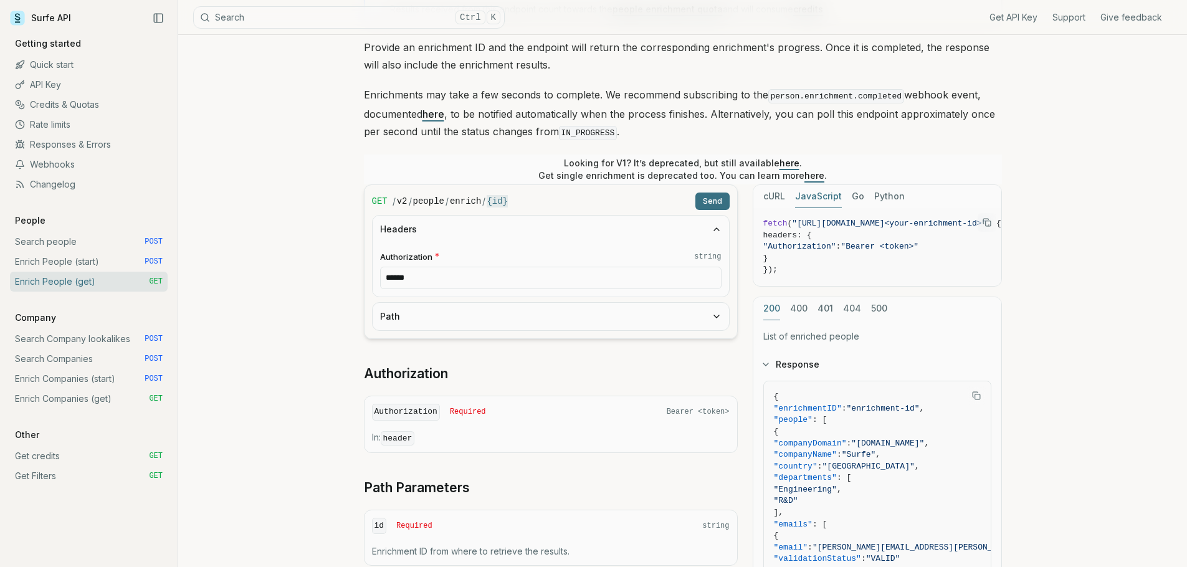
click at [106, 267] on link "Enrich People (start) POST" at bounding box center [89, 262] width 158 height 20
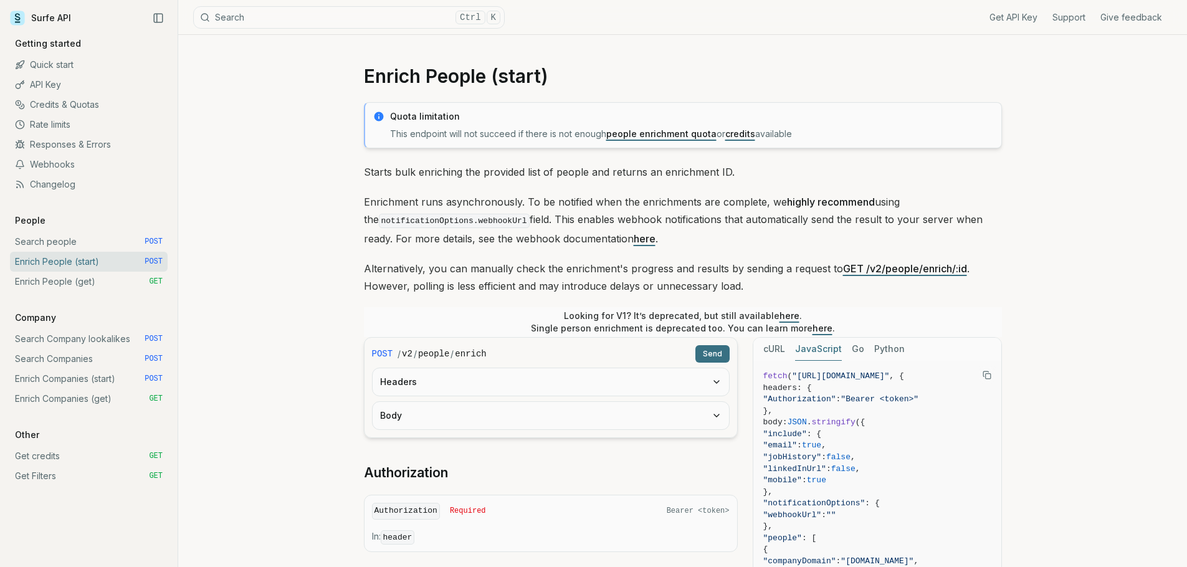
click at [722, 383] on button "Headers" at bounding box center [550, 381] width 356 height 27
click at [722, 475] on button "Body" at bounding box center [550, 468] width 356 height 27
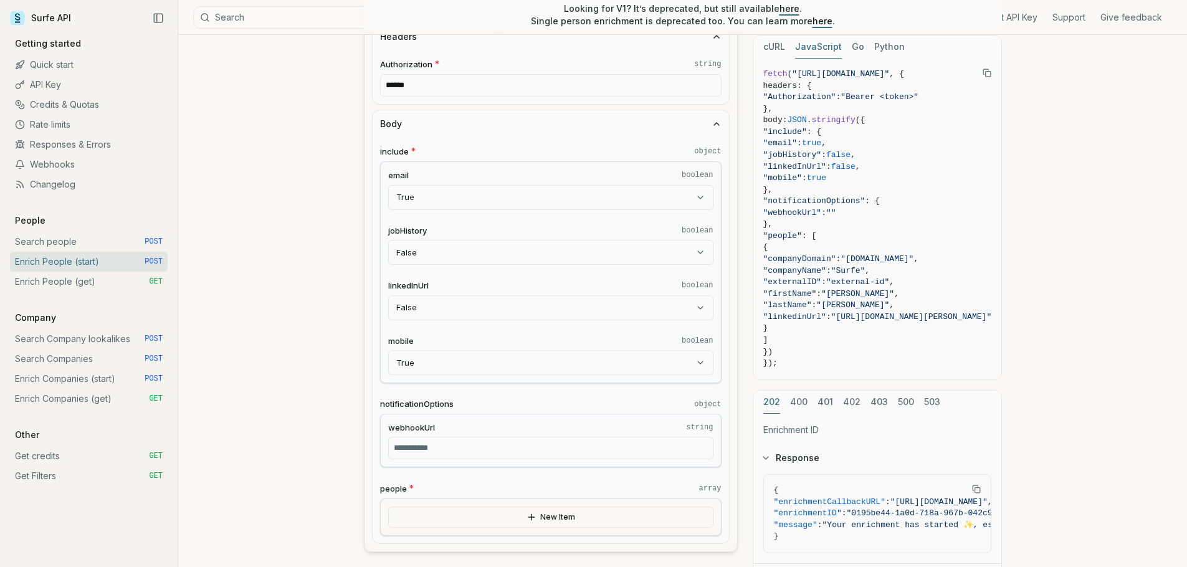
scroll to position [374, 0]
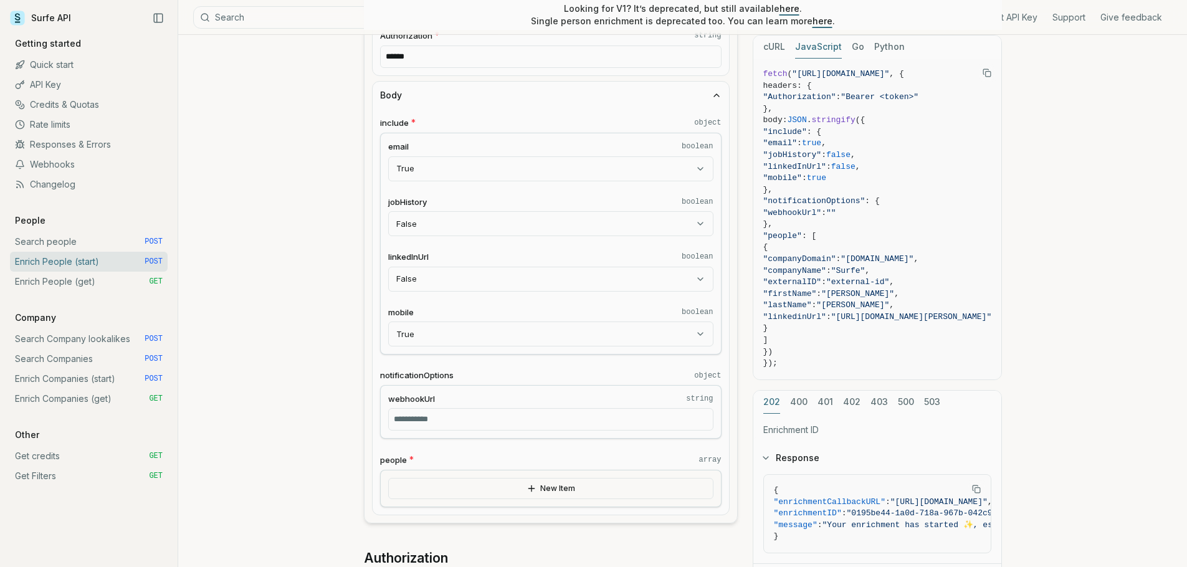
click at [82, 248] on link "Search people POST" at bounding box center [89, 242] width 158 height 20
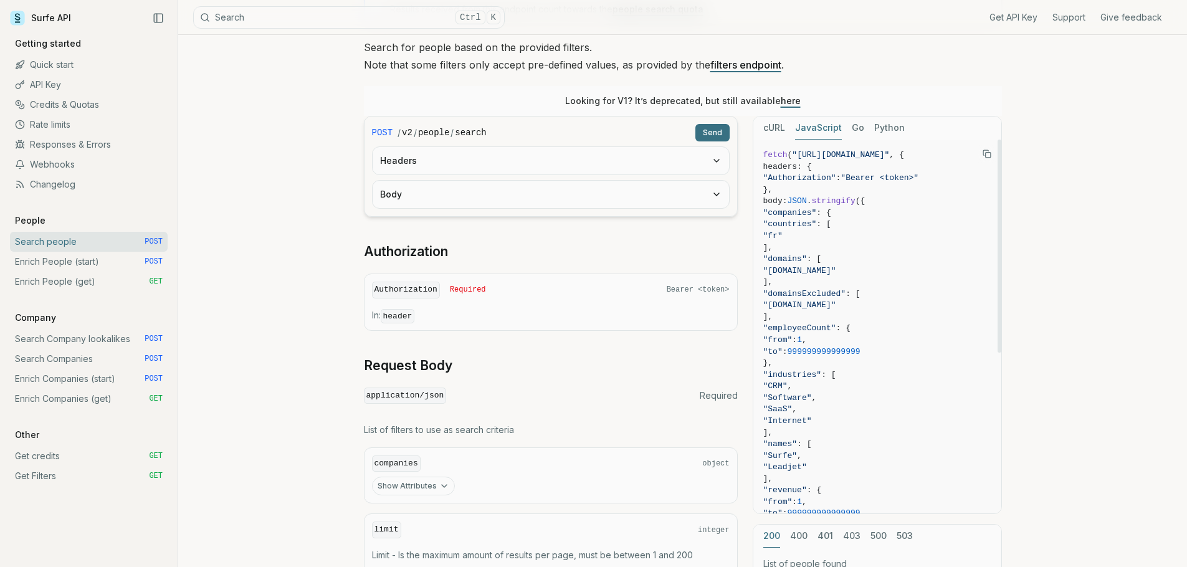
click at [765, 131] on button "cURL" at bounding box center [774, 127] width 22 height 23
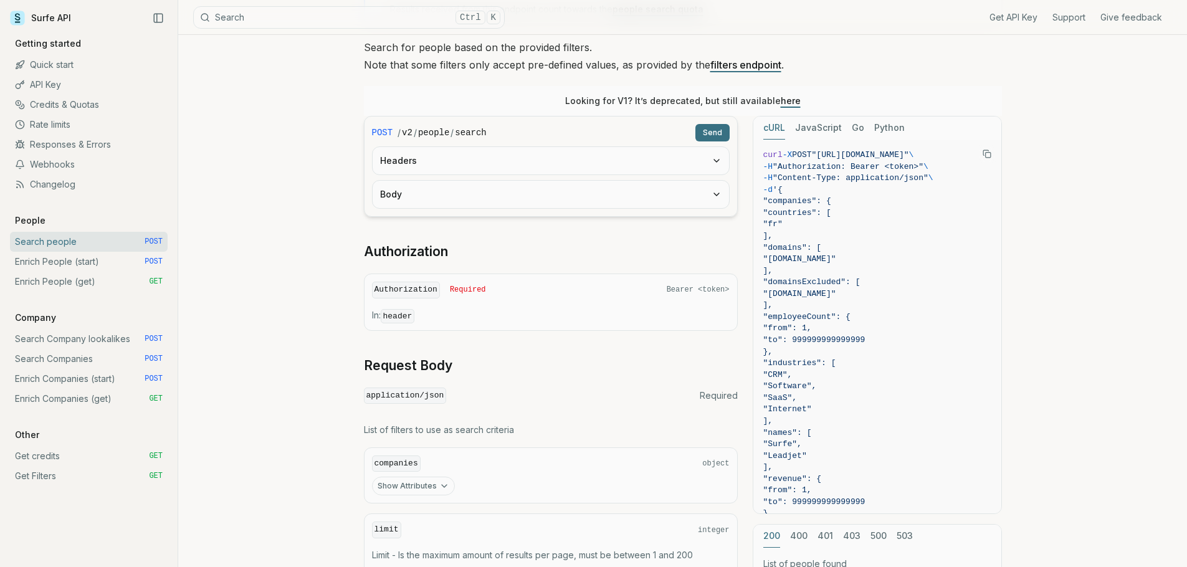
click at [810, 131] on button "JavaScript" at bounding box center [818, 127] width 47 height 23
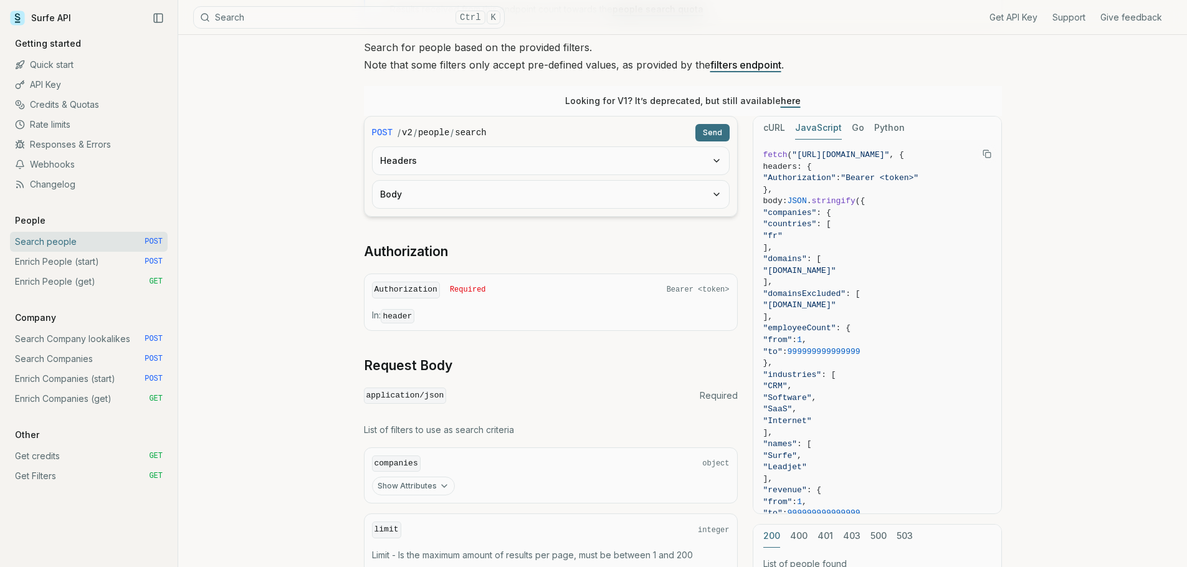
click at [854, 129] on button "Go" at bounding box center [857, 127] width 12 height 23
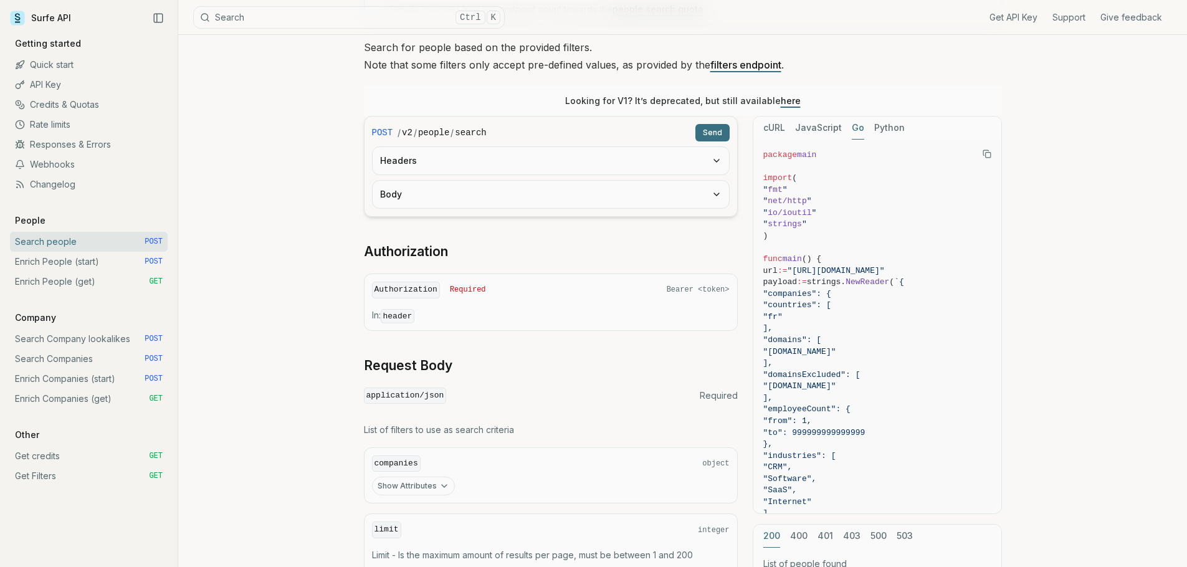
click at [884, 128] on button "Python" at bounding box center [889, 127] width 31 height 23
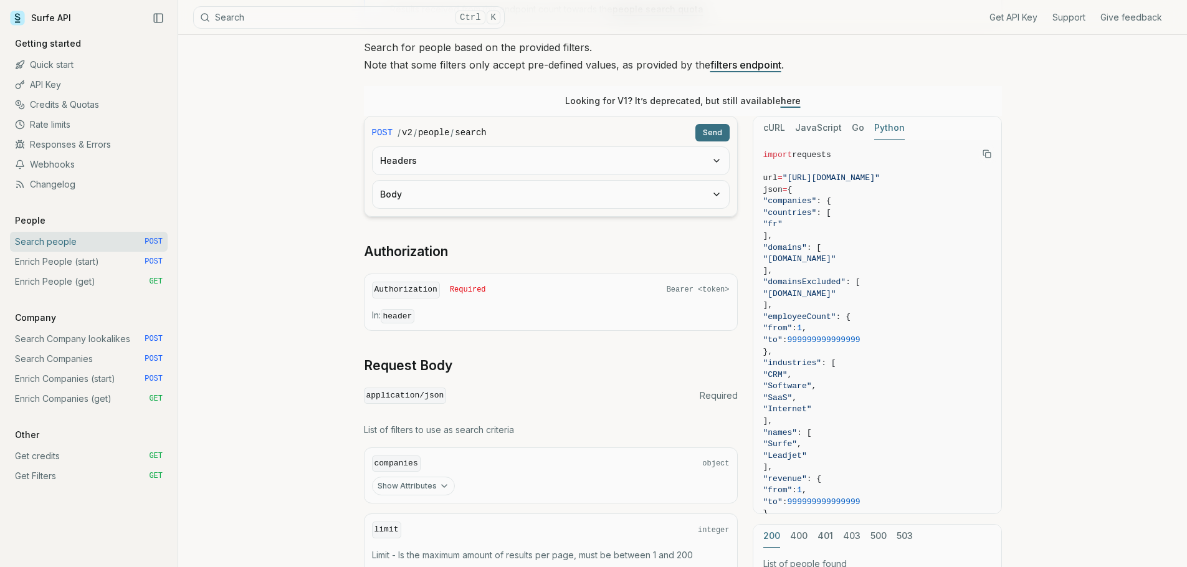
click at [759, 128] on div "cURL JavaScript Go Python" at bounding box center [877, 127] width 248 height 23
click at [775, 123] on button "cURL" at bounding box center [774, 127] width 22 height 23
click at [682, 207] on button "Body" at bounding box center [550, 194] width 356 height 27
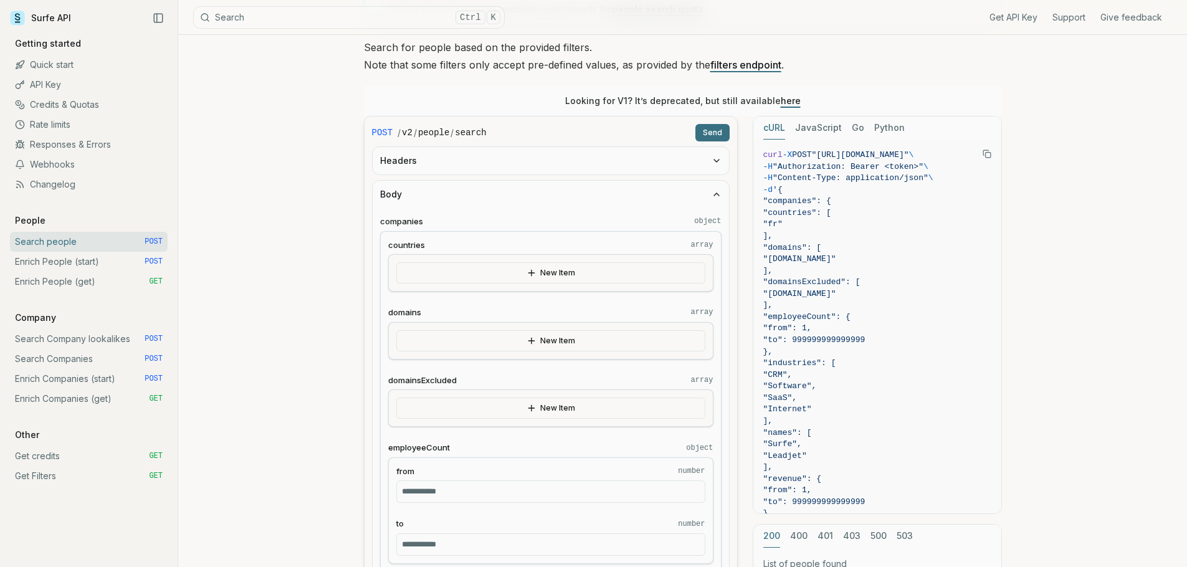
click at [543, 266] on button "New Item" at bounding box center [550, 272] width 309 height 21
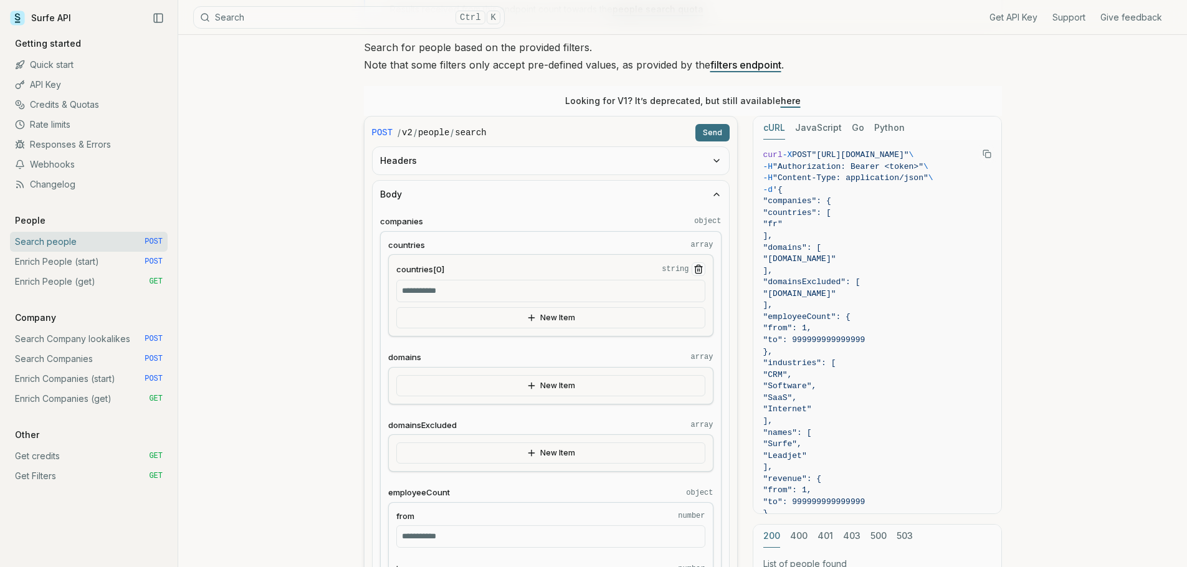
click at [546, 290] on input "countries[0] string" at bounding box center [550, 291] width 309 height 22
type input "****"
click at [589, 257] on div "countries[0] string **** New Item" at bounding box center [550, 295] width 325 height 82
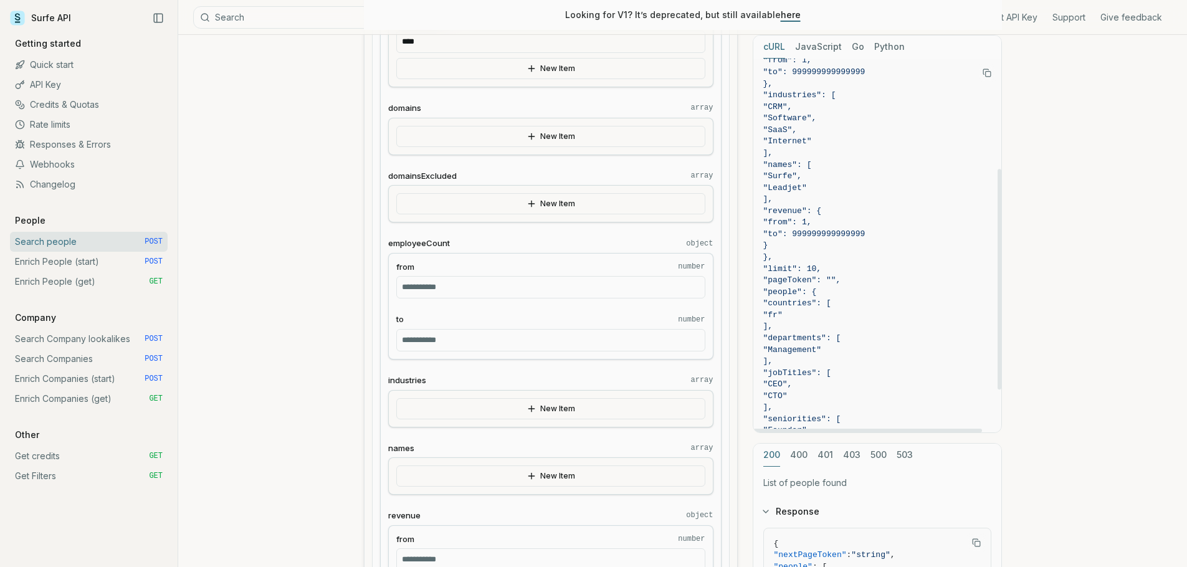
scroll to position [561, 0]
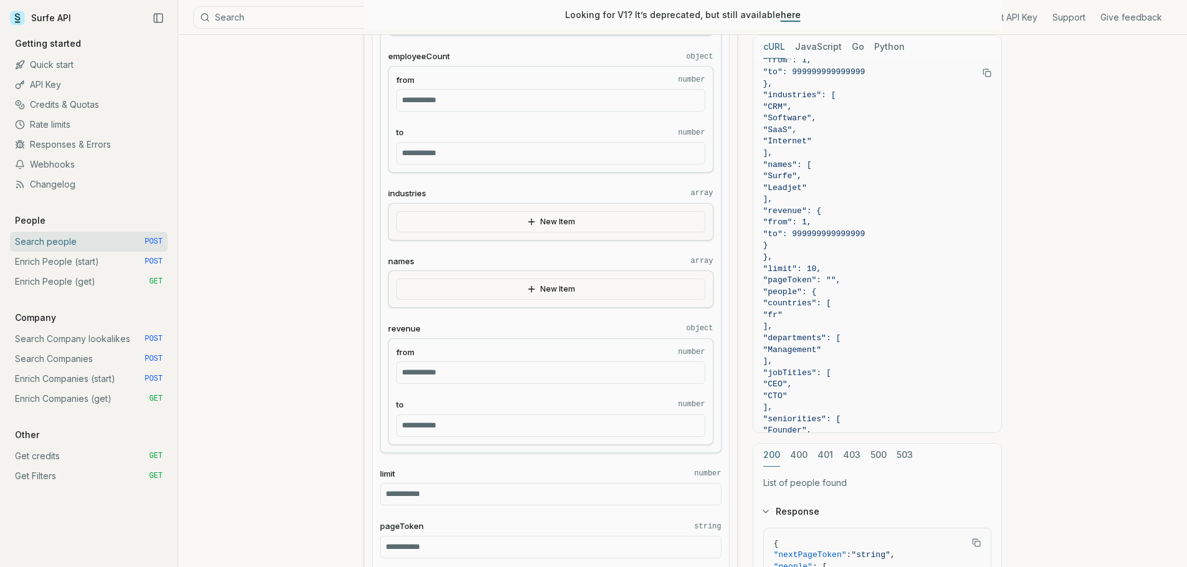
click at [592, 292] on button "New Item" at bounding box center [550, 288] width 309 height 21
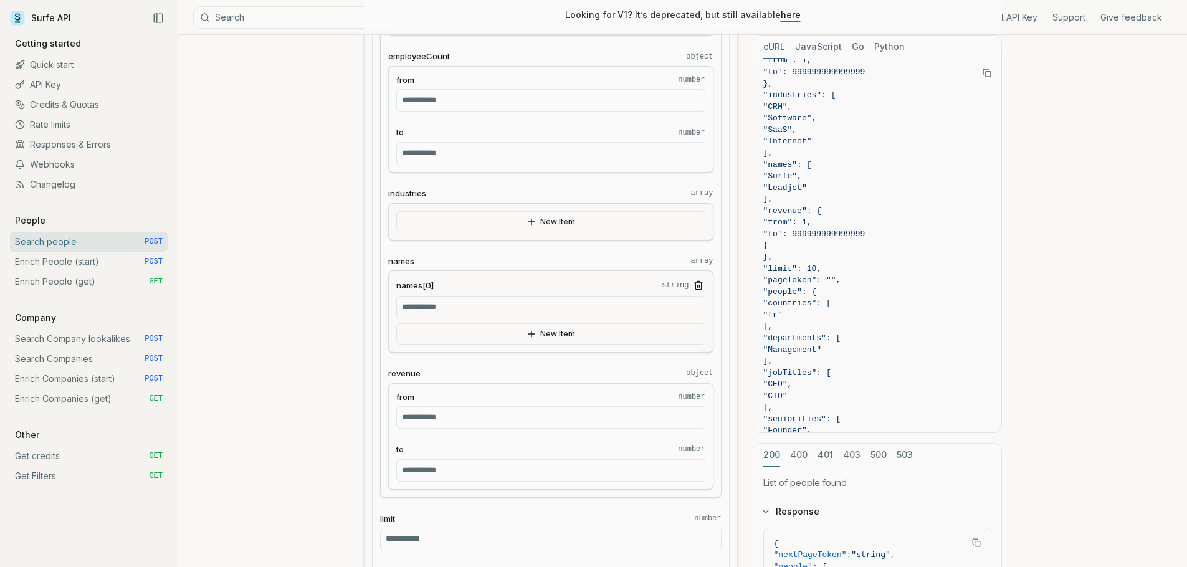
click at [567, 301] on input "names[0] string" at bounding box center [550, 307] width 309 height 22
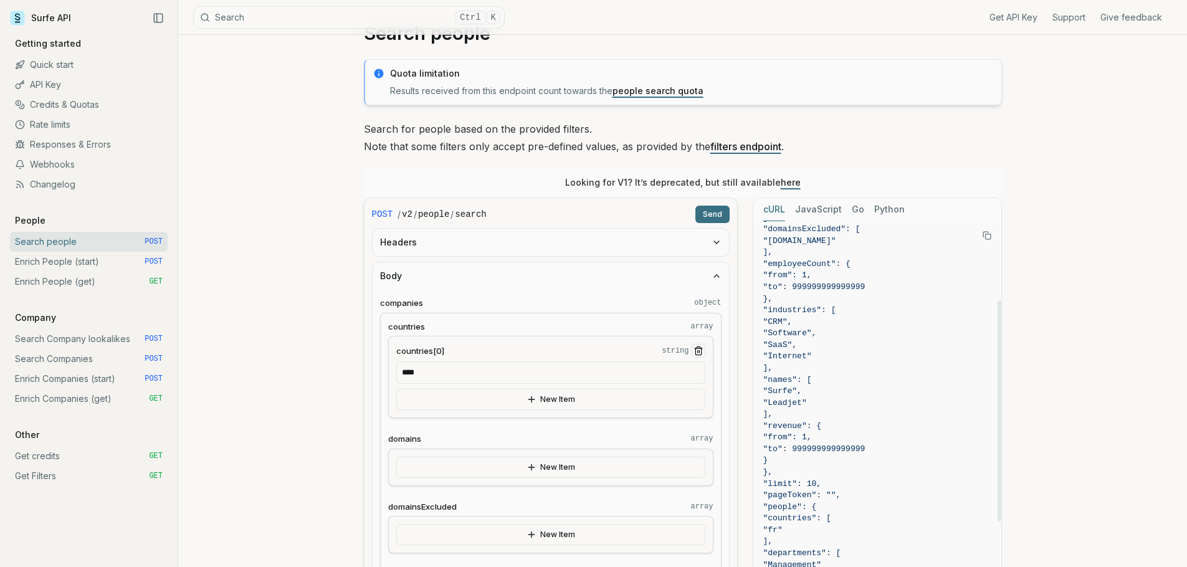
scroll to position [0, 0]
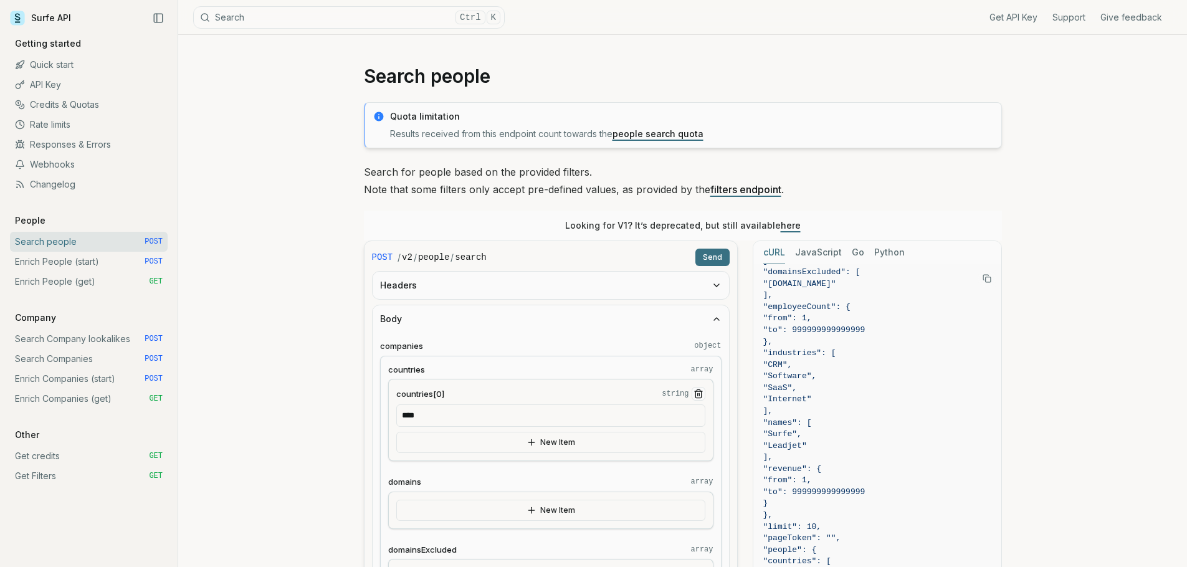
type input "********"
click at [703, 258] on button "Send" at bounding box center [712, 257] width 34 height 17
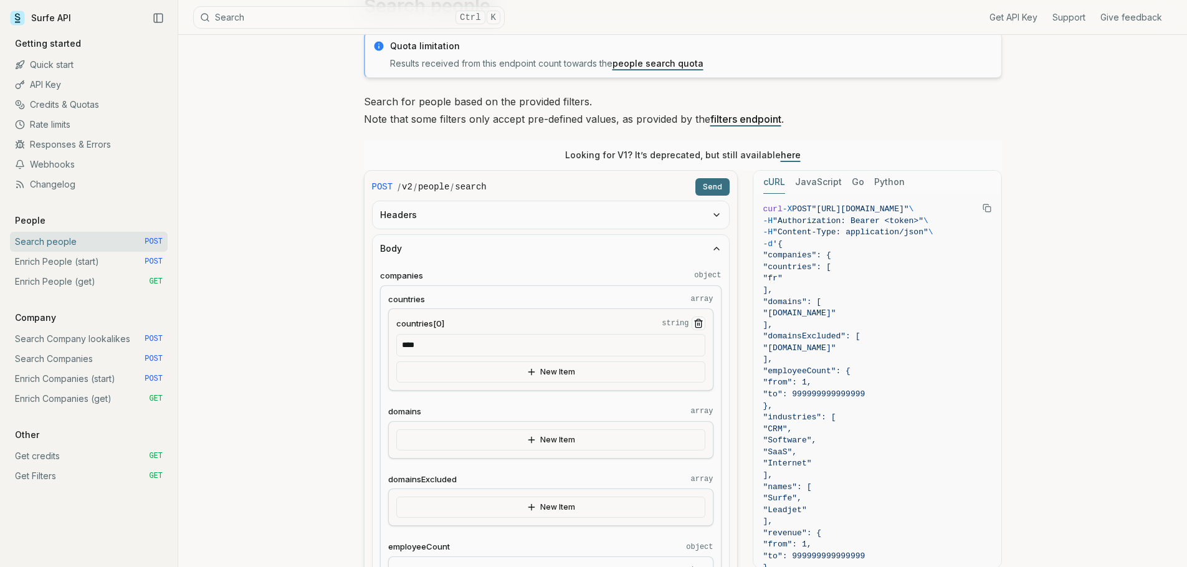
scroll to position [62, 0]
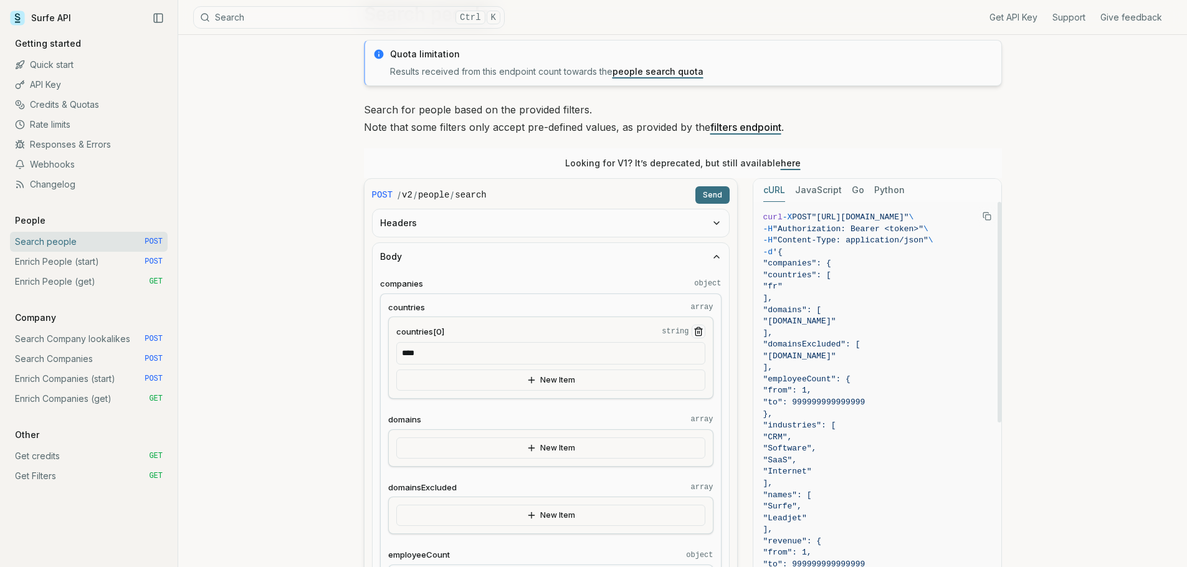
click at [641, 233] on button "Headers" at bounding box center [550, 222] width 356 height 27
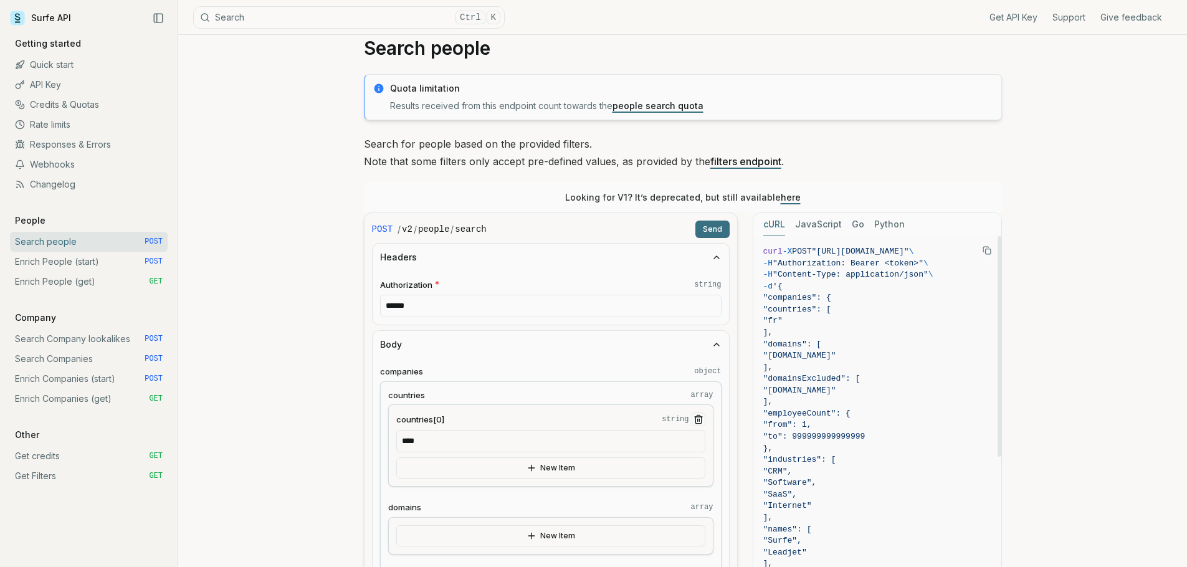
scroll to position [0, 0]
